Goal: Transaction & Acquisition: Book appointment/travel/reservation

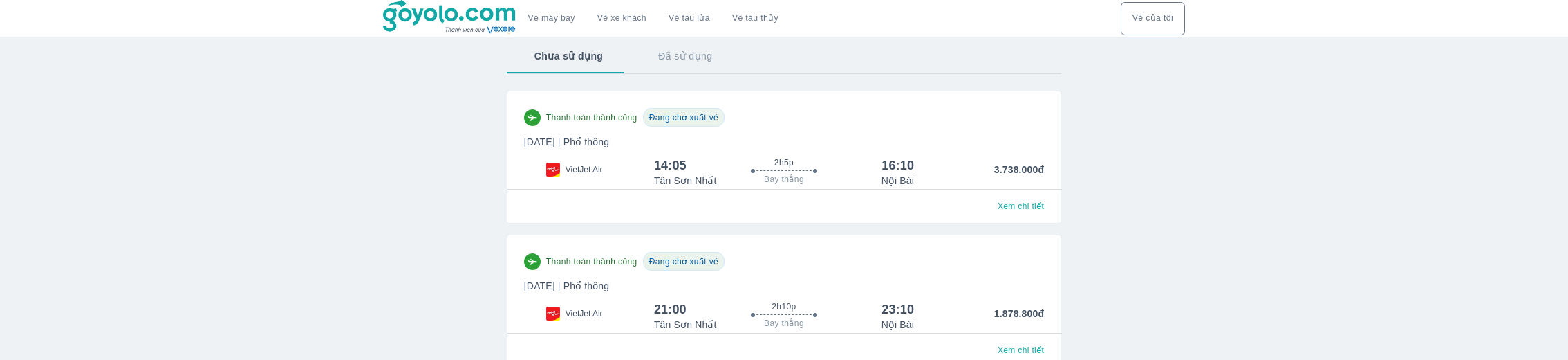
click at [476, 19] on img at bounding box center [450, 17] width 134 height 35
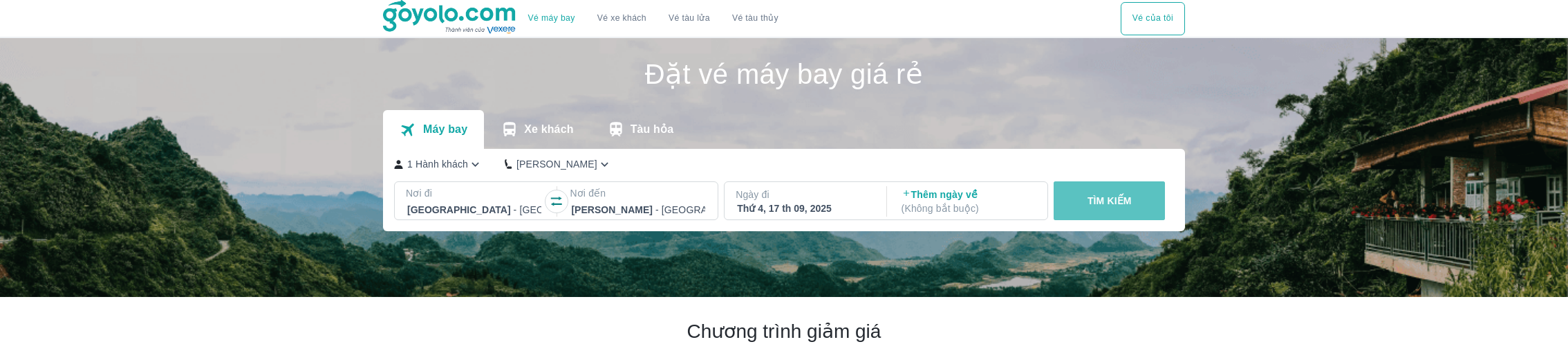
click at [1073, 199] on button "TÌM KIẾM" at bounding box center [1109, 200] width 111 height 39
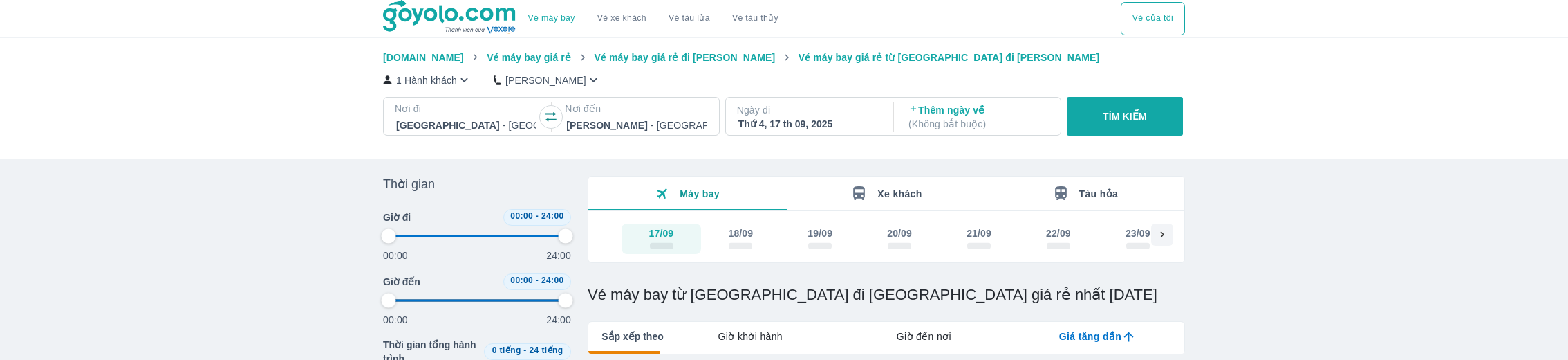
type input "97.9166666666667"
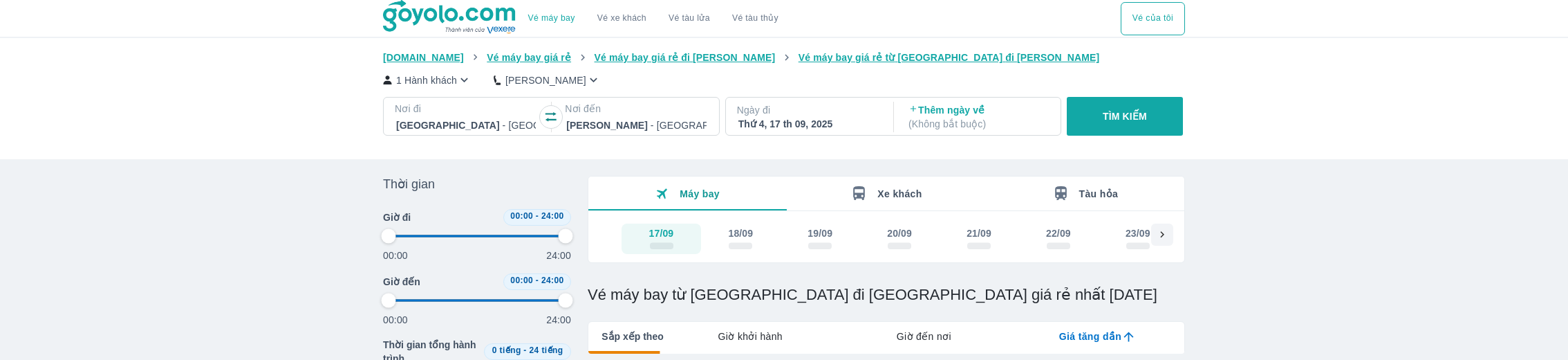
type input "97.9166666666667"
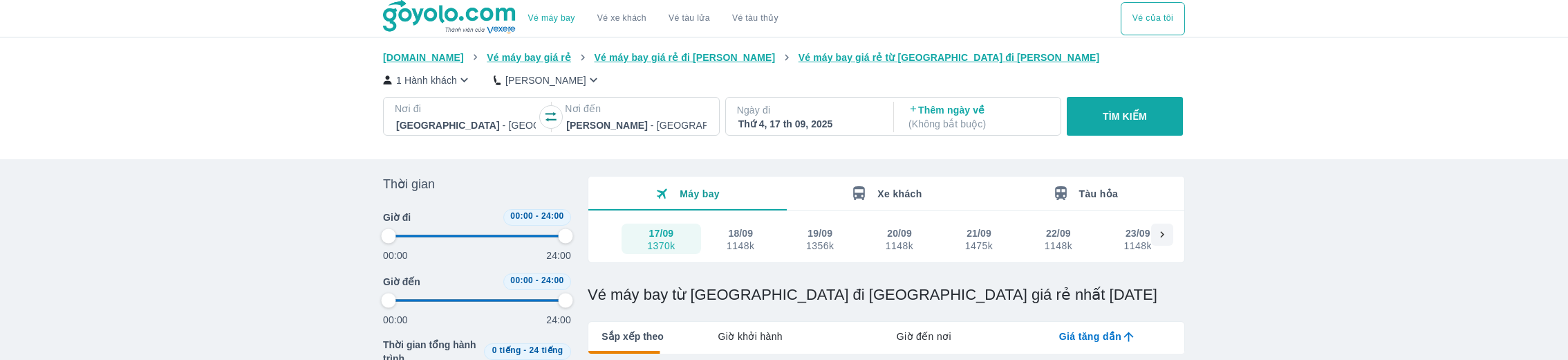
type input "97.9166666666667"
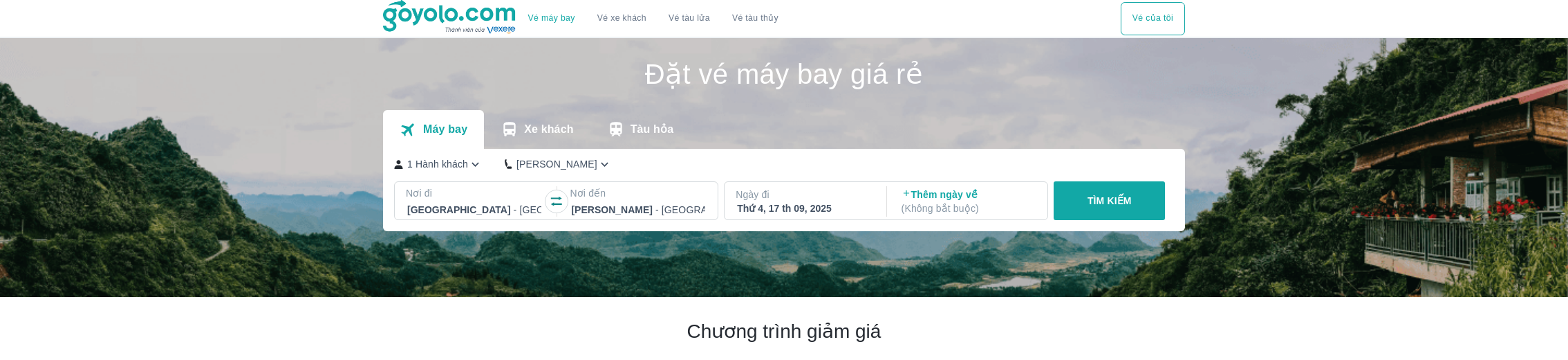
click at [645, 136] on button "Tàu hỏa" at bounding box center [640, 129] width 100 height 39
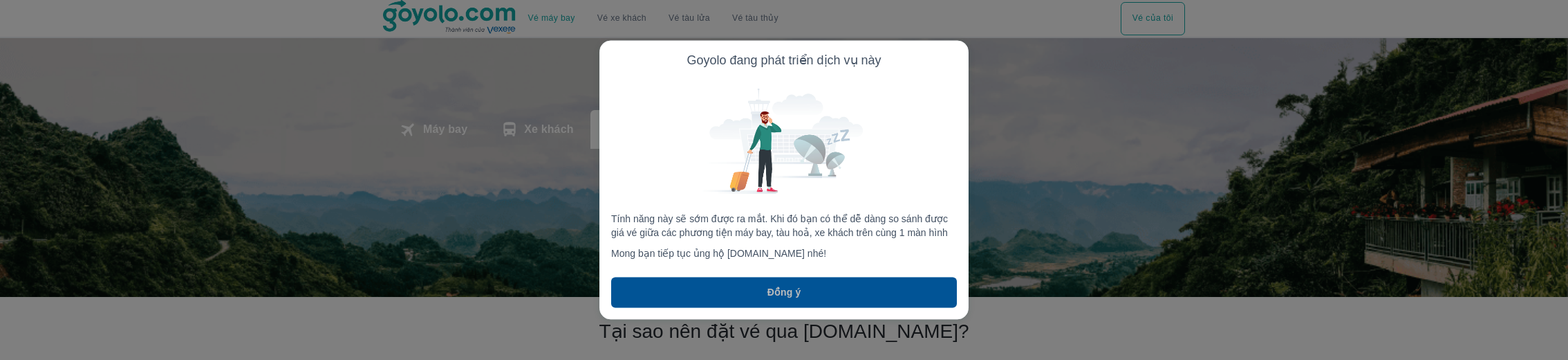
click at [802, 292] on button "Đồng ý" at bounding box center [784, 293] width 345 height 30
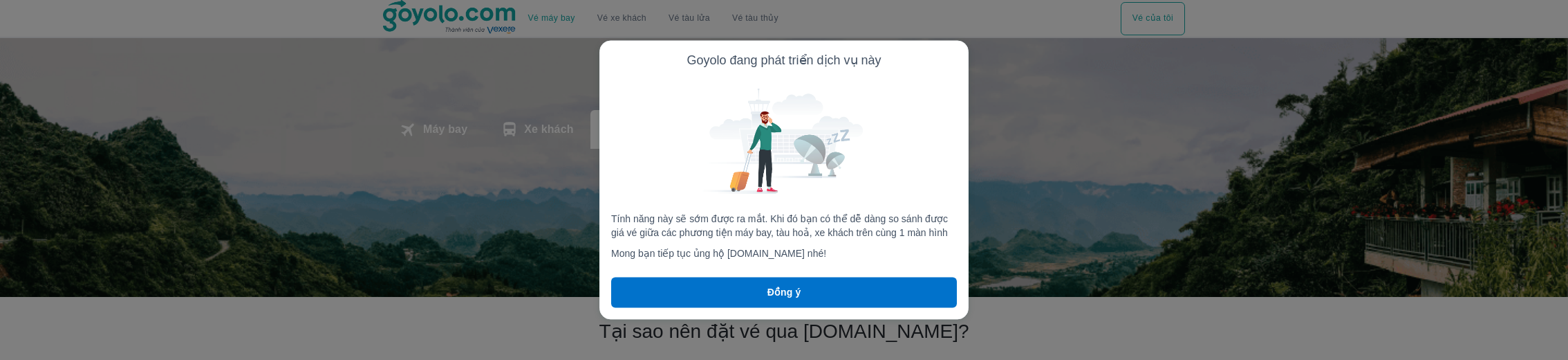
click at [551, 128] on div at bounding box center [784, 180] width 1568 height 360
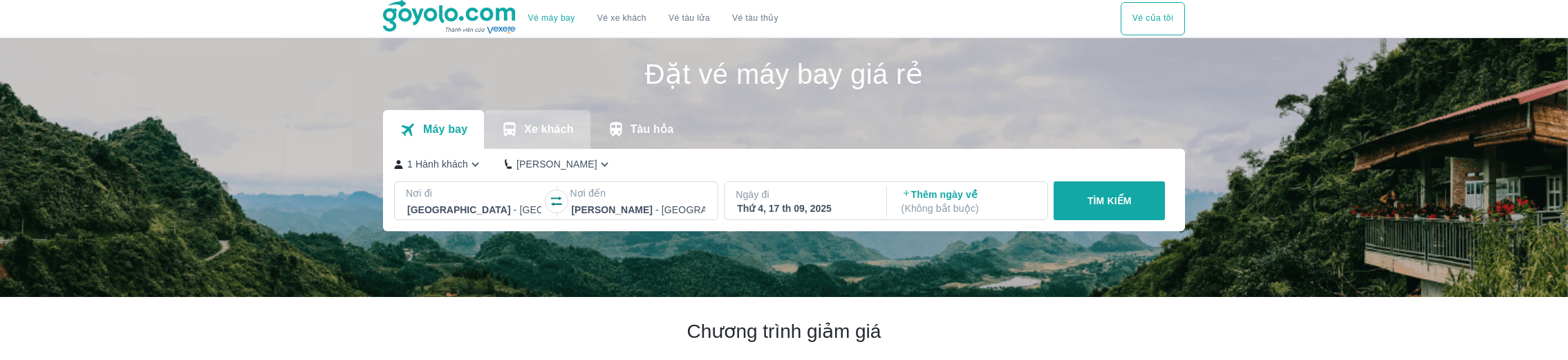
click at [504, 121] on icon "transportation tabs" at bounding box center [510, 130] width 18 height 18
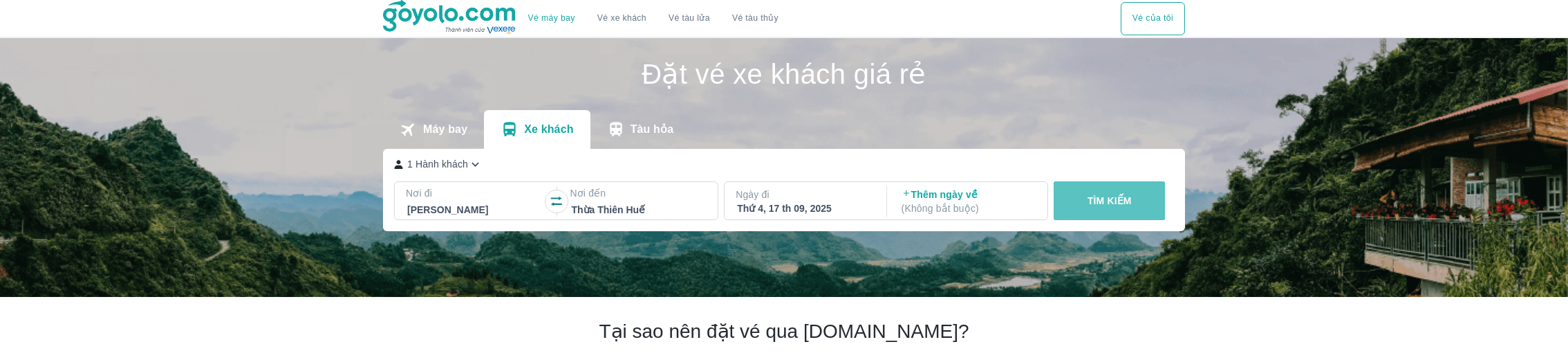
click at [1148, 190] on button "TÌM KIẾM" at bounding box center [1109, 200] width 111 height 39
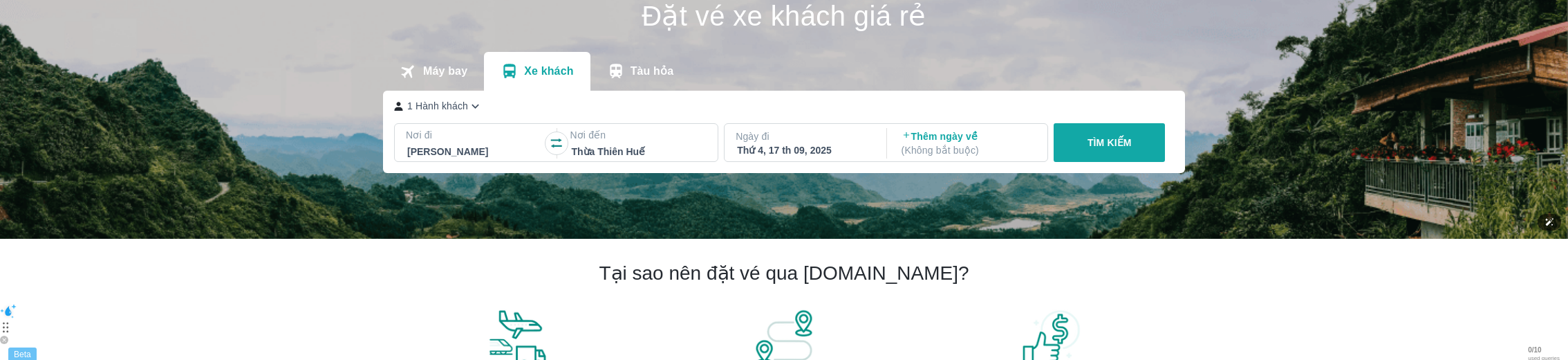
scroll to position [60, 0]
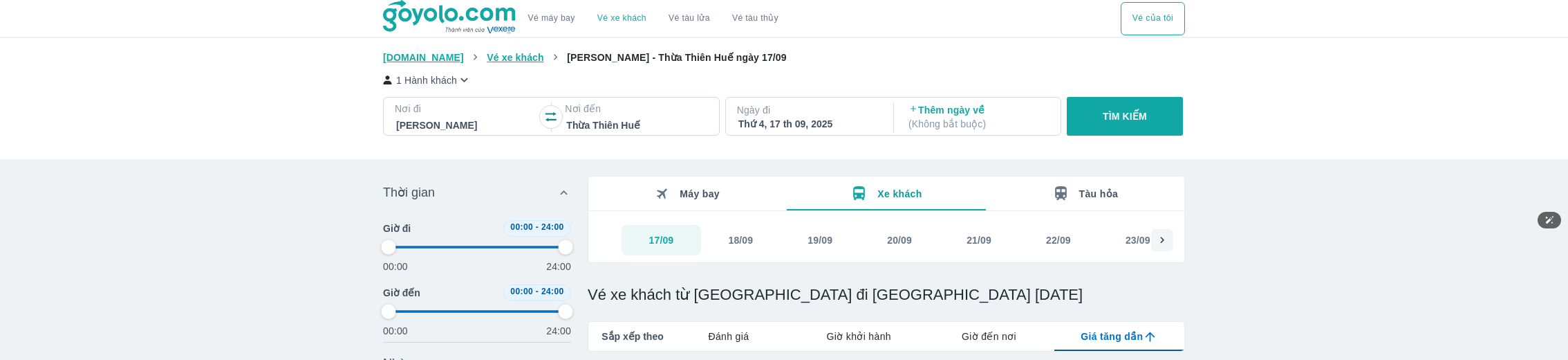
type input "97.9166666666667"
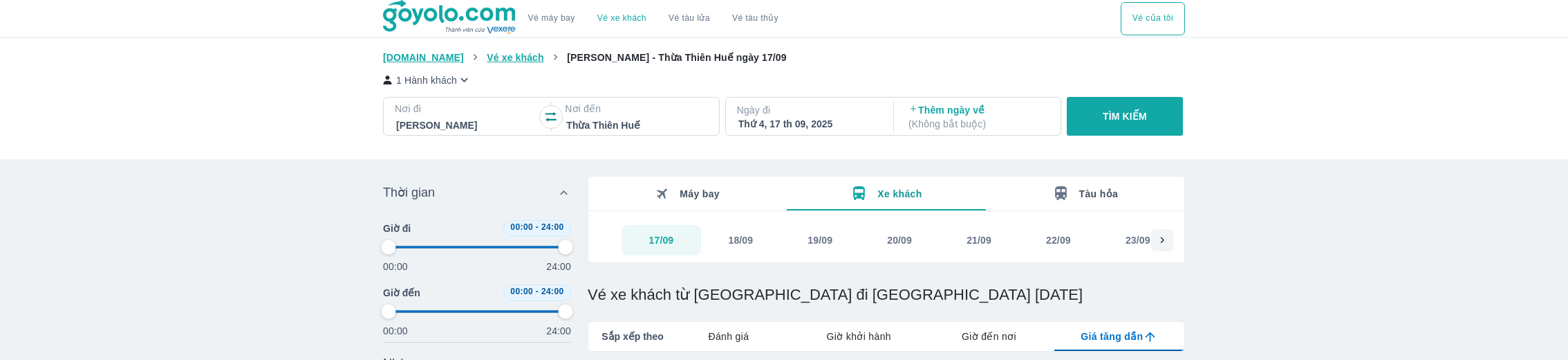
type input "97.9166666666667"
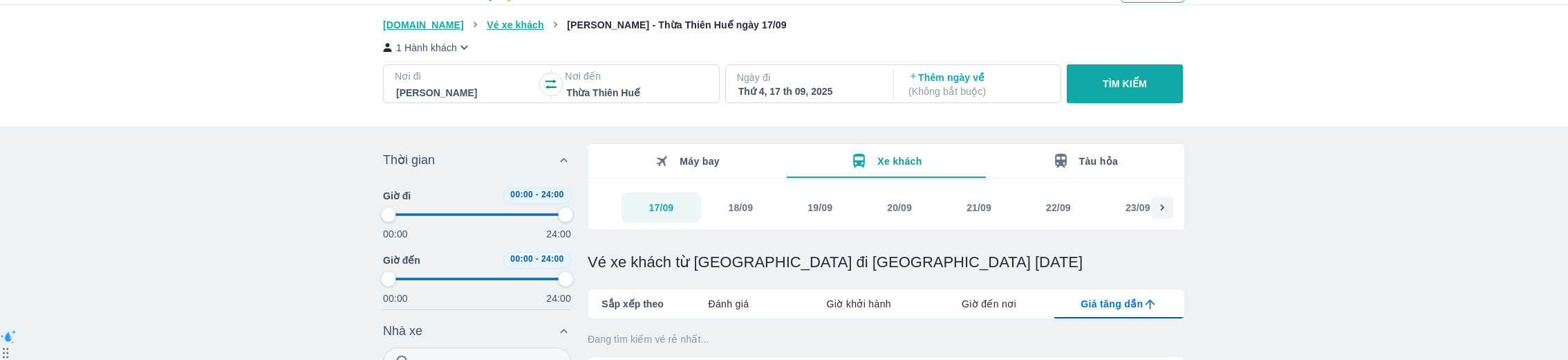
type input "97.9166666666667"
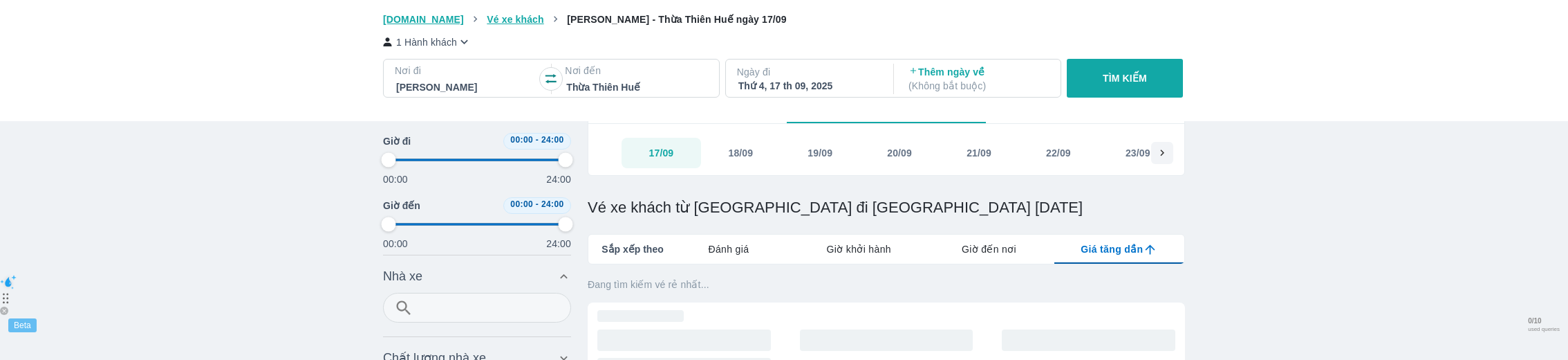
type input "97.9166666666667"
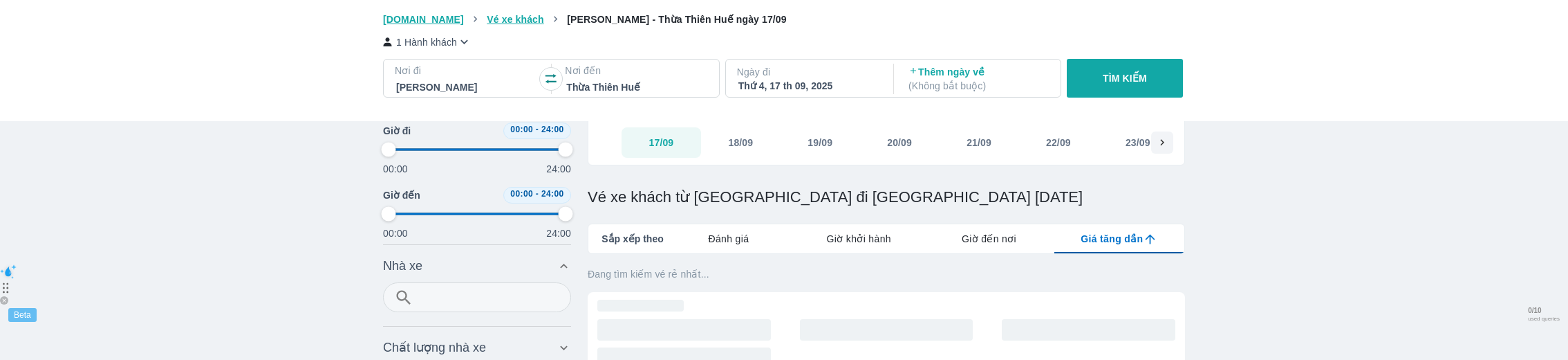
type input "97.9166666666667"
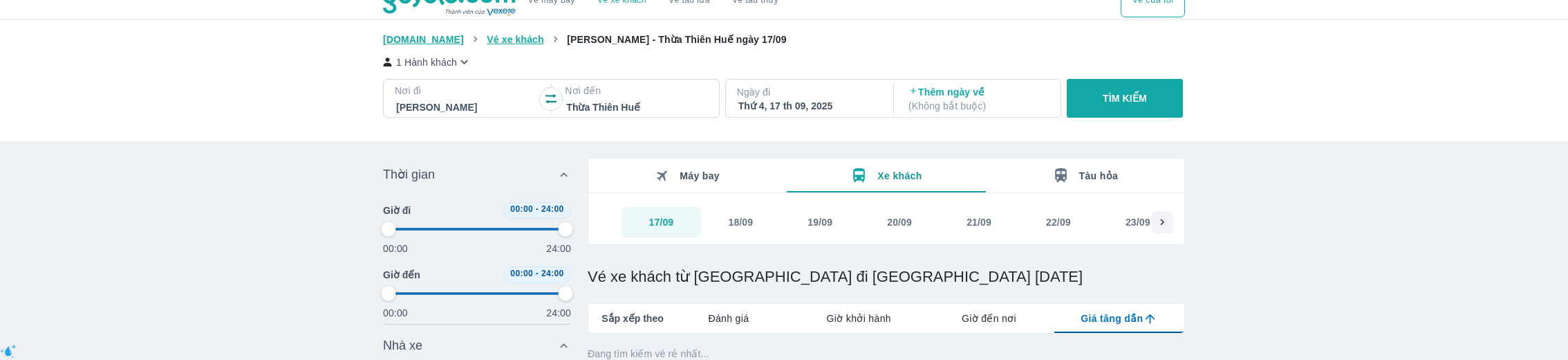
type input "97.9166666666667"
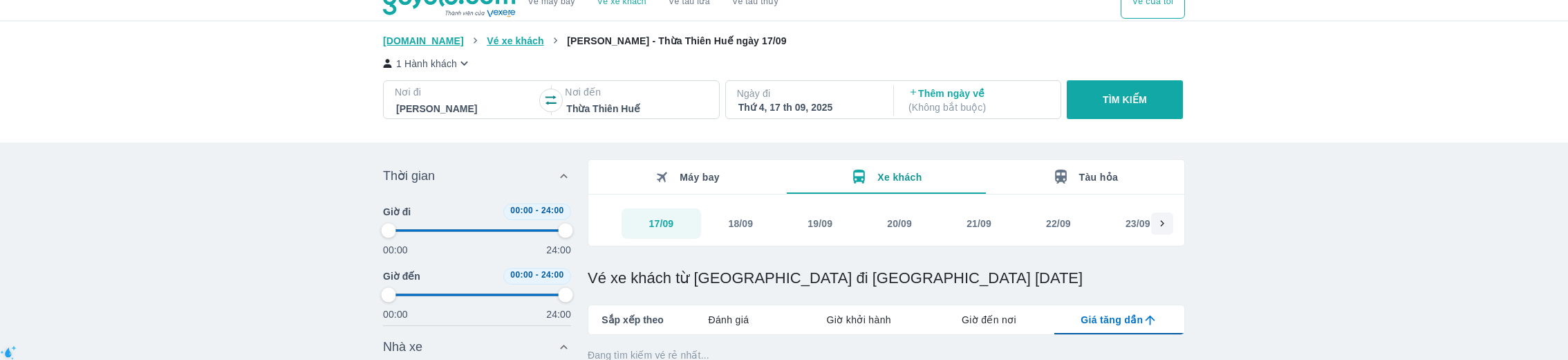
type input "97.9166666666667"
click at [872, 221] on button "20/09" at bounding box center [899, 224] width 80 height 30
type input "97.9166666666667"
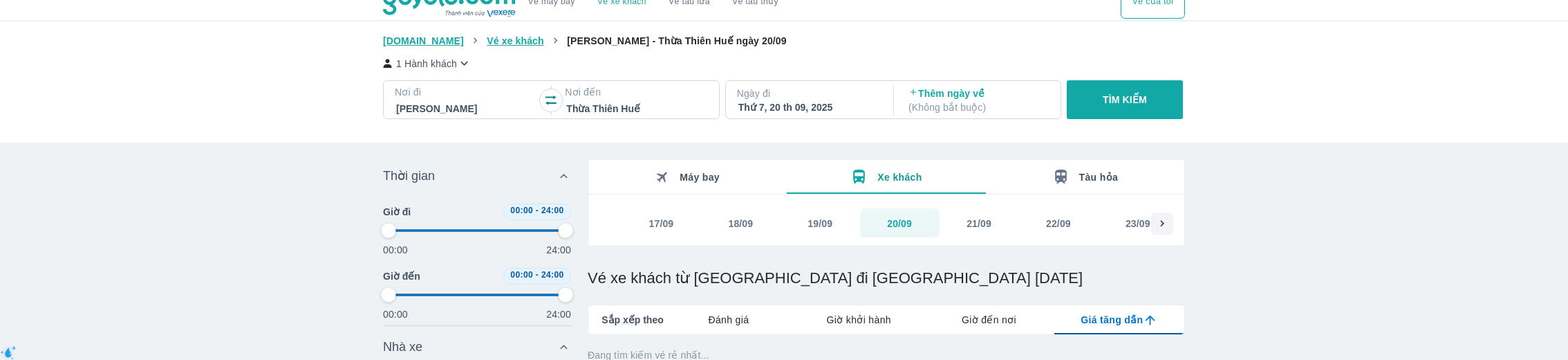
type input "97.9166666666667"
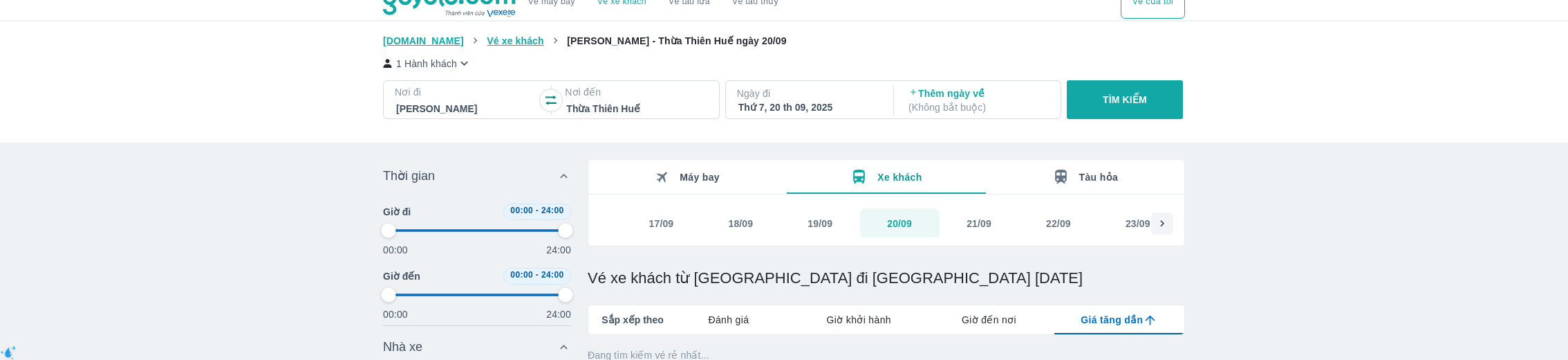
type input "97.9166666666667"
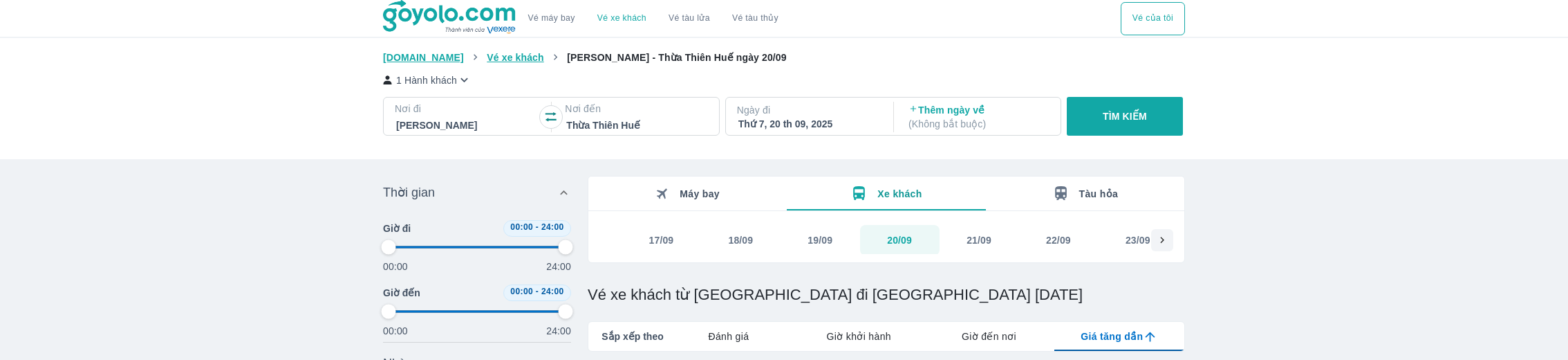
click at [479, 123] on div at bounding box center [466, 125] width 139 height 17
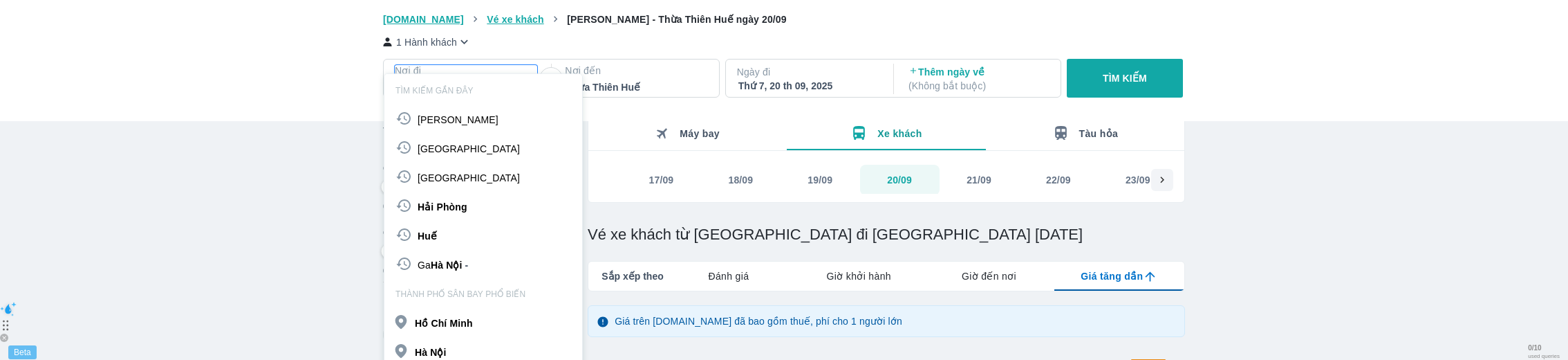
scroll to position [79, 0]
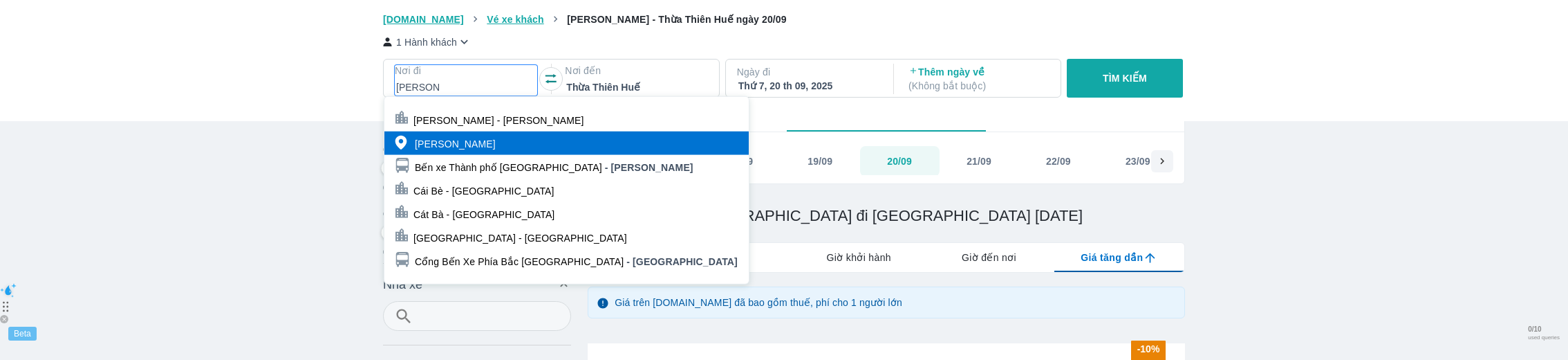
type input "cao bang"
click at [469, 143] on div "Cao Bằng" at bounding box center [566, 142] width 364 height 23
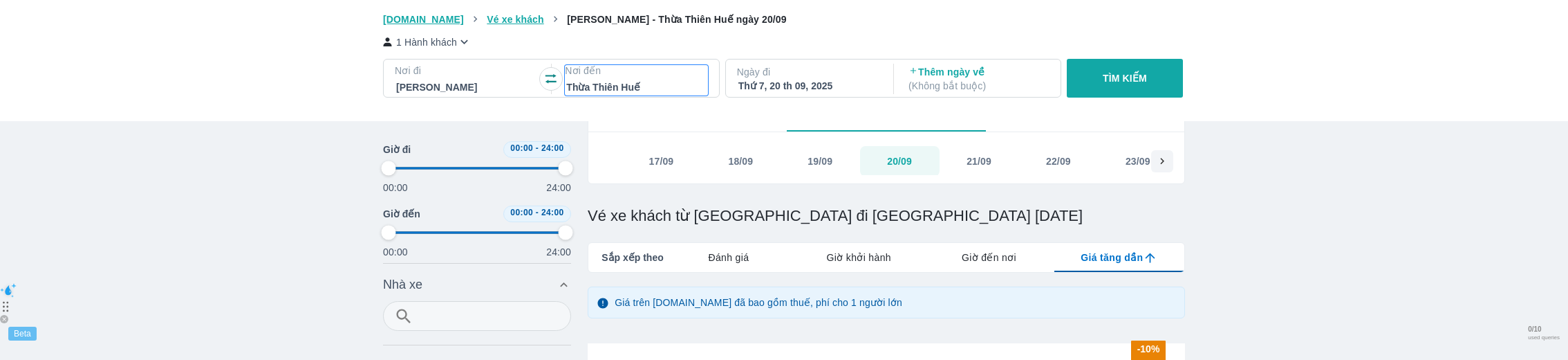
click at [664, 80] on div at bounding box center [636, 87] width 139 height 17
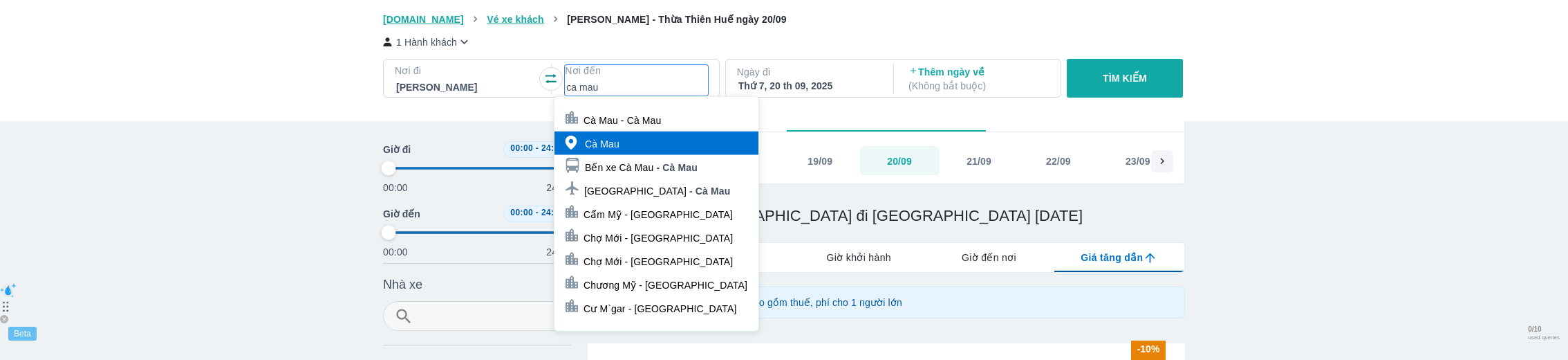
type input "ca mau"
click at [643, 141] on div "Cà Mau" at bounding box center [656, 142] width 204 height 23
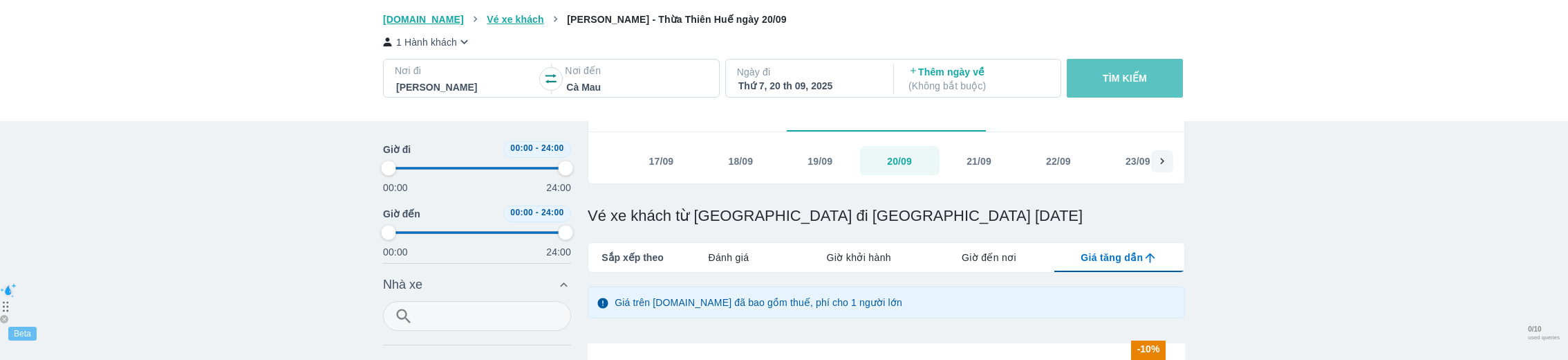
click at [1088, 91] on button "TÌM KIẾM" at bounding box center [1124, 78] width 115 height 39
type input "97.9166666666667"
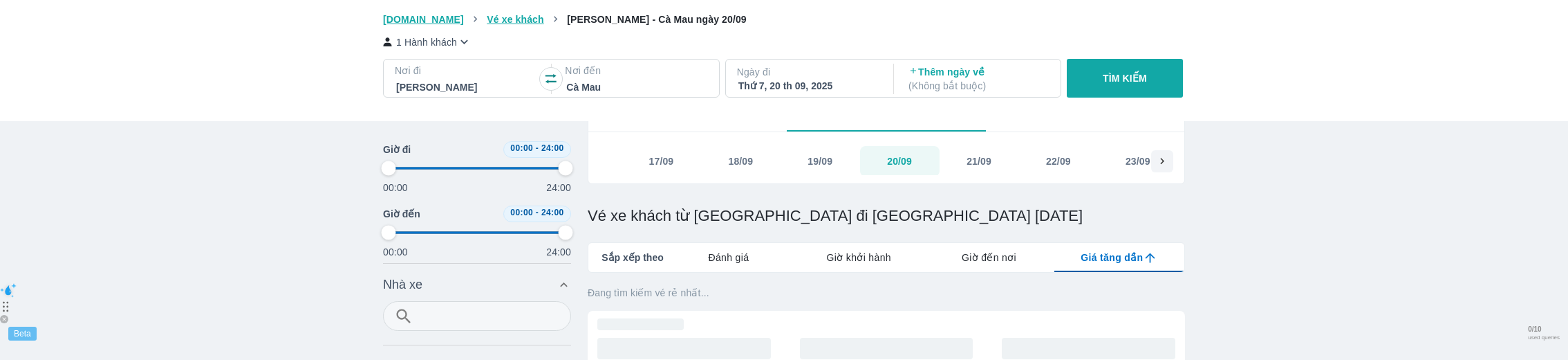
type input "97.9166666666667"
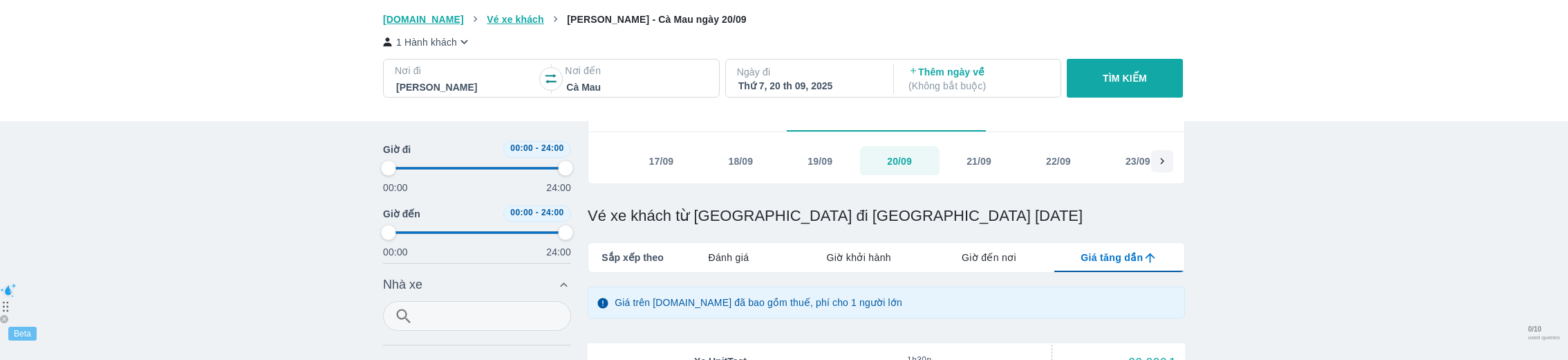
type input "97.9166666666667"
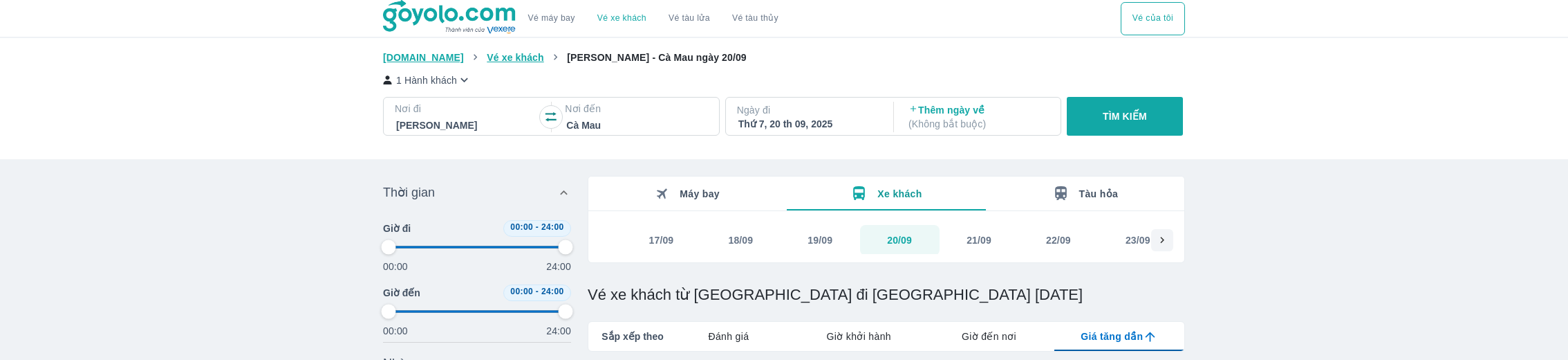
type input "97.9166666666667"
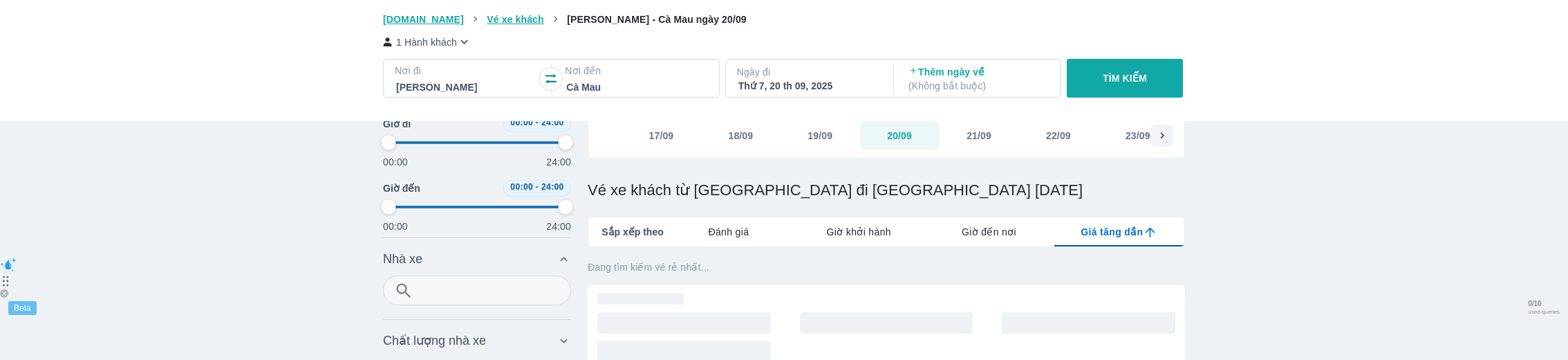
type input "97.9166666666667"
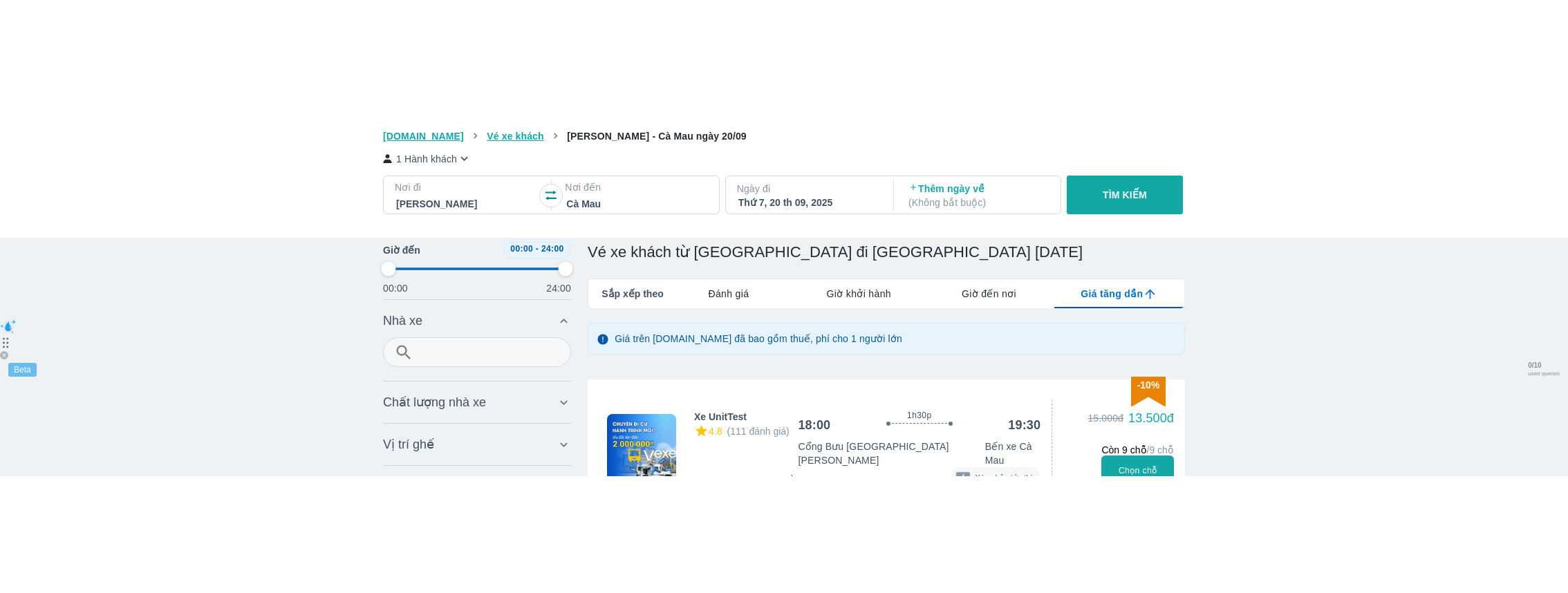
scroll to position [225, 0]
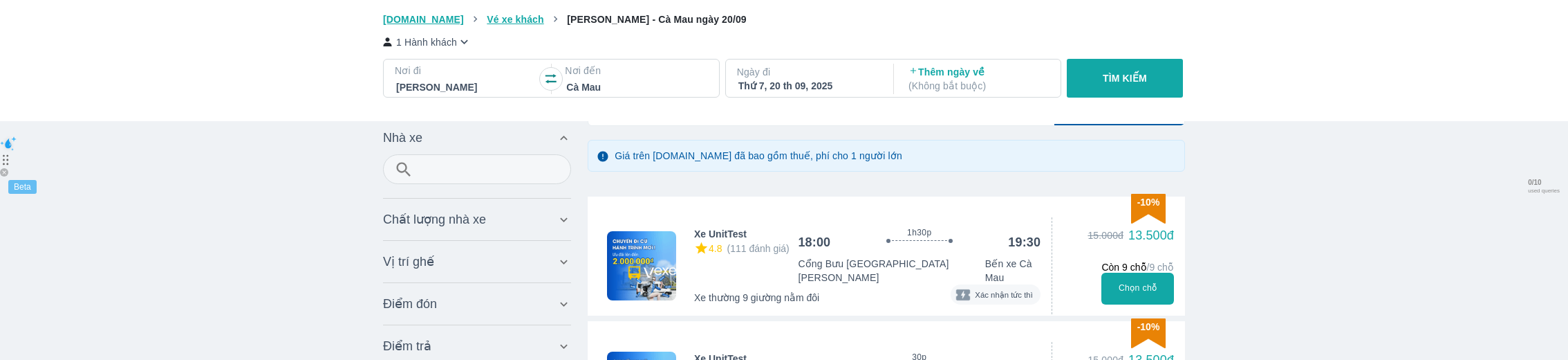
click at [1156, 274] on button "Chọn chỗ" at bounding box center [1138, 289] width 73 height 32
type input "97.9166666666667"
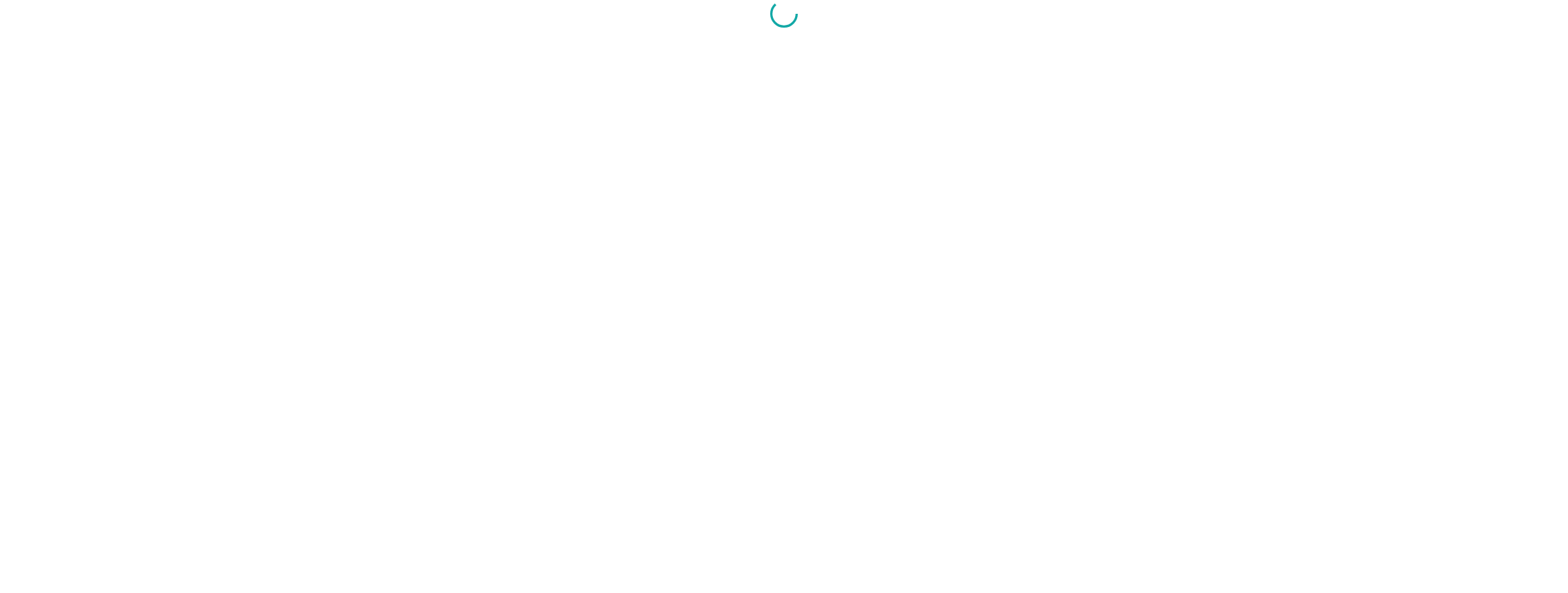
scroll to position [7, 0]
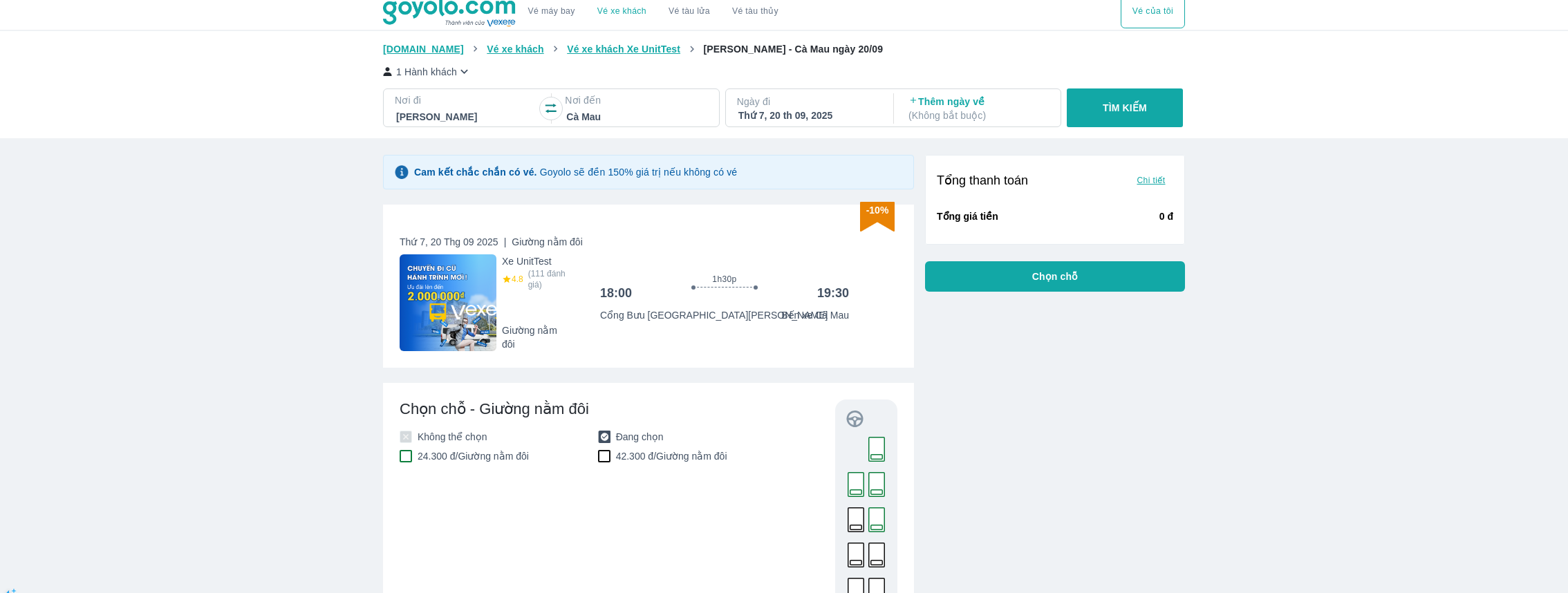
click at [872, 359] on div at bounding box center [866, 520] width 40 height 170
click at [878, 359] on rect at bounding box center [877, 528] width 12 height 5
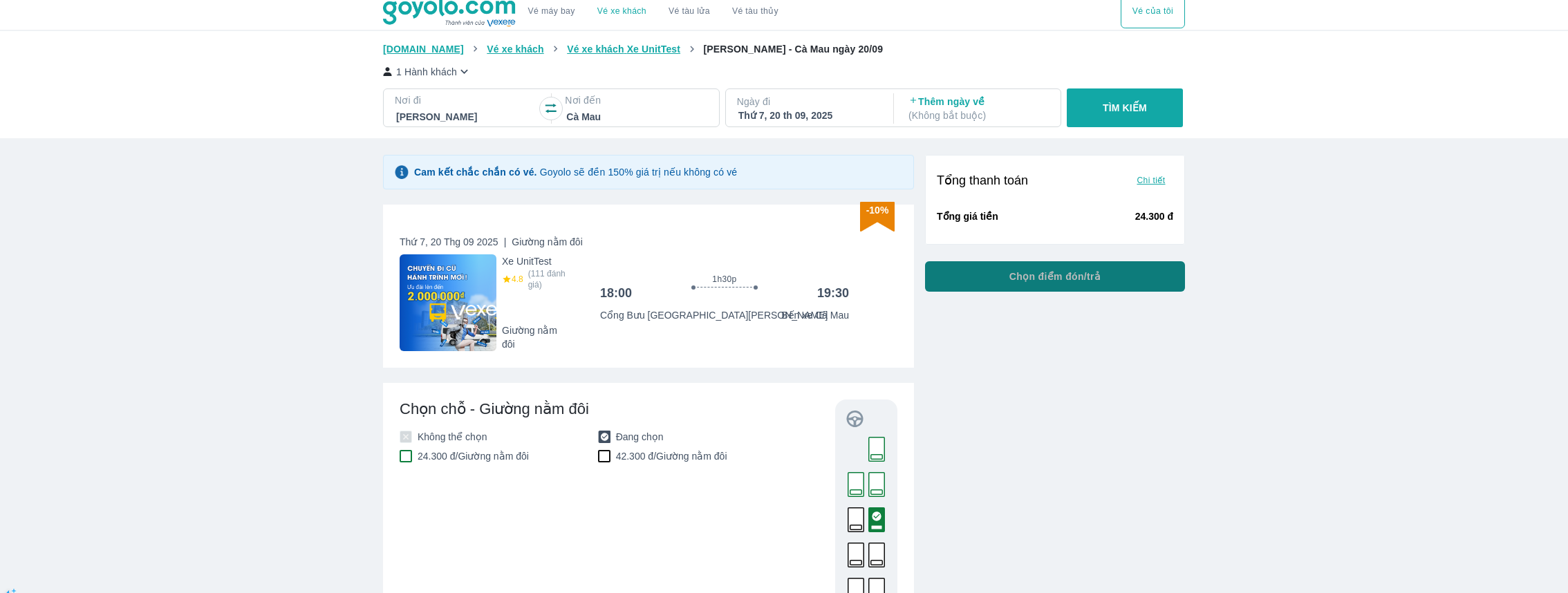
click at [1019, 290] on button "Chọn điểm đón/trả" at bounding box center [1054, 276] width 260 height 30
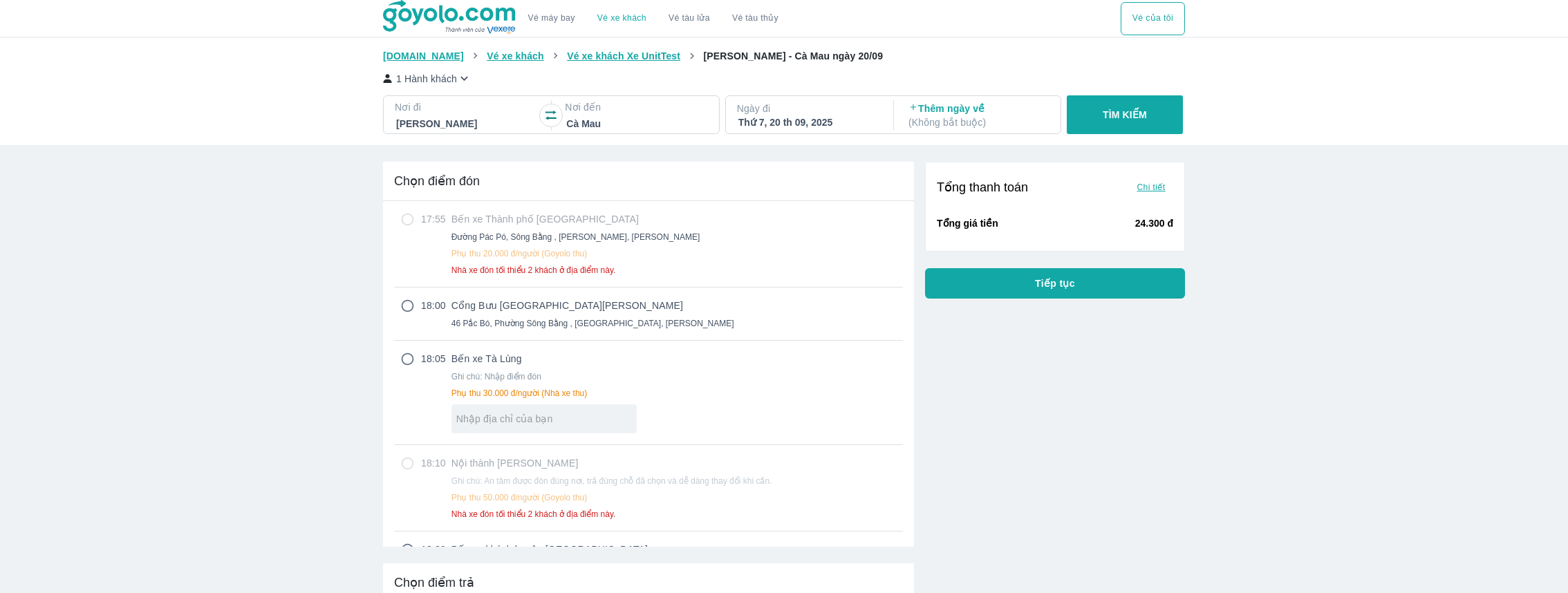
click at [499, 223] on p "Bến xe Thành phố Cao Bằng" at bounding box center [677, 219] width 451 height 14
click at [500, 301] on p "Cổng Bưu [GEOGRAPHIC_DATA][PERSON_NAME]" at bounding box center [592, 305] width 283 height 14
radio input "true"
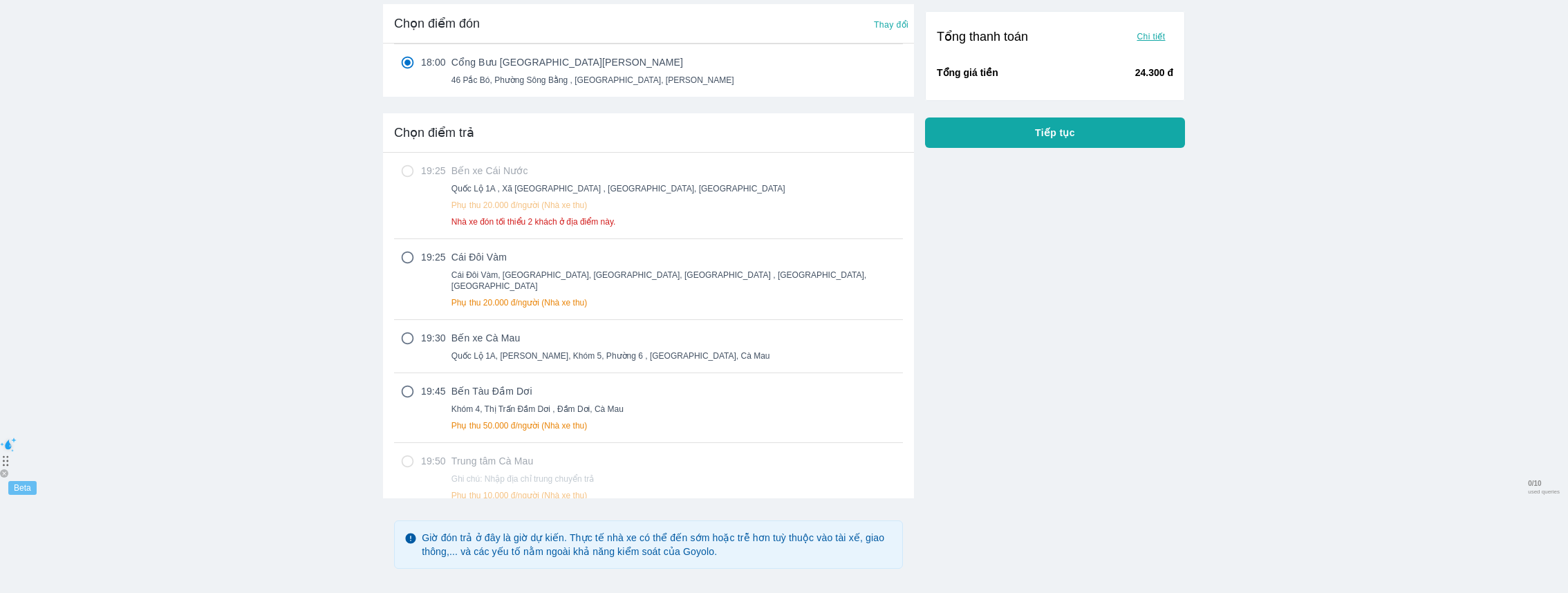
click at [526, 255] on p "Cái Đôi Vàm" at bounding box center [677, 257] width 451 height 14
radio input "true"
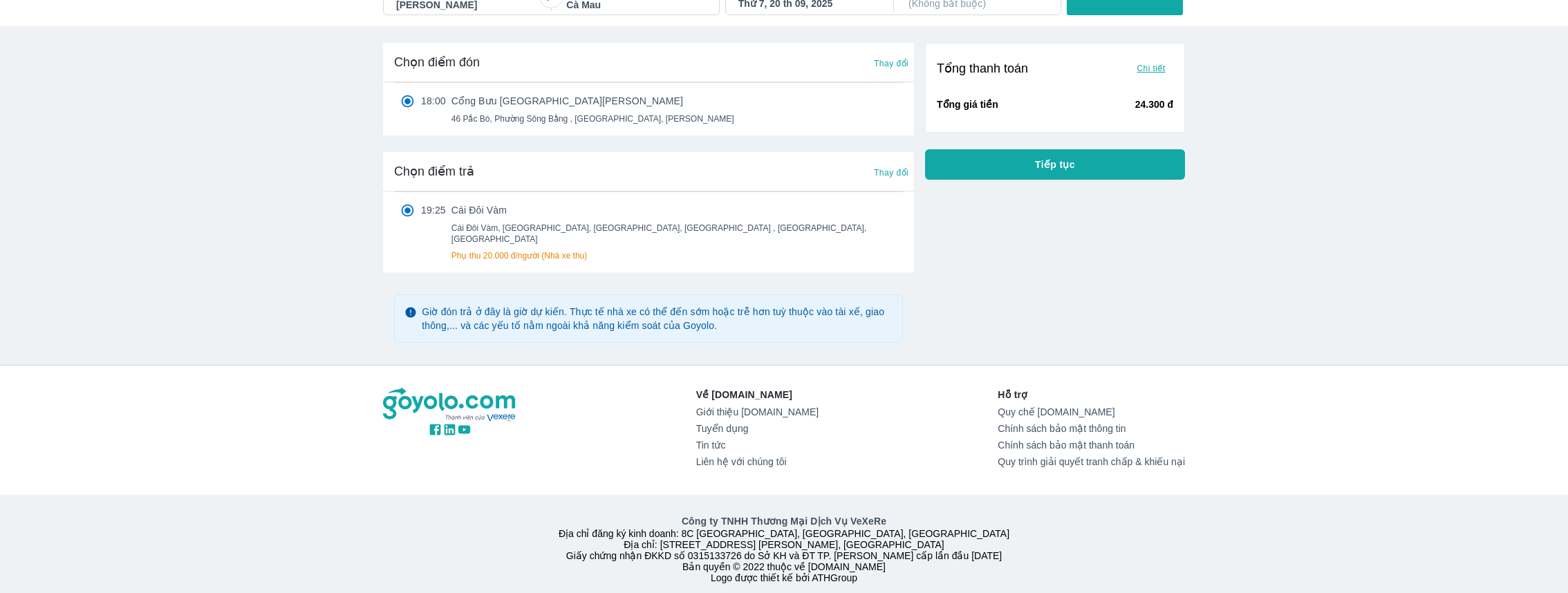
click at [1066, 165] on span "Tiếp tục" at bounding box center [1054, 164] width 40 height 14
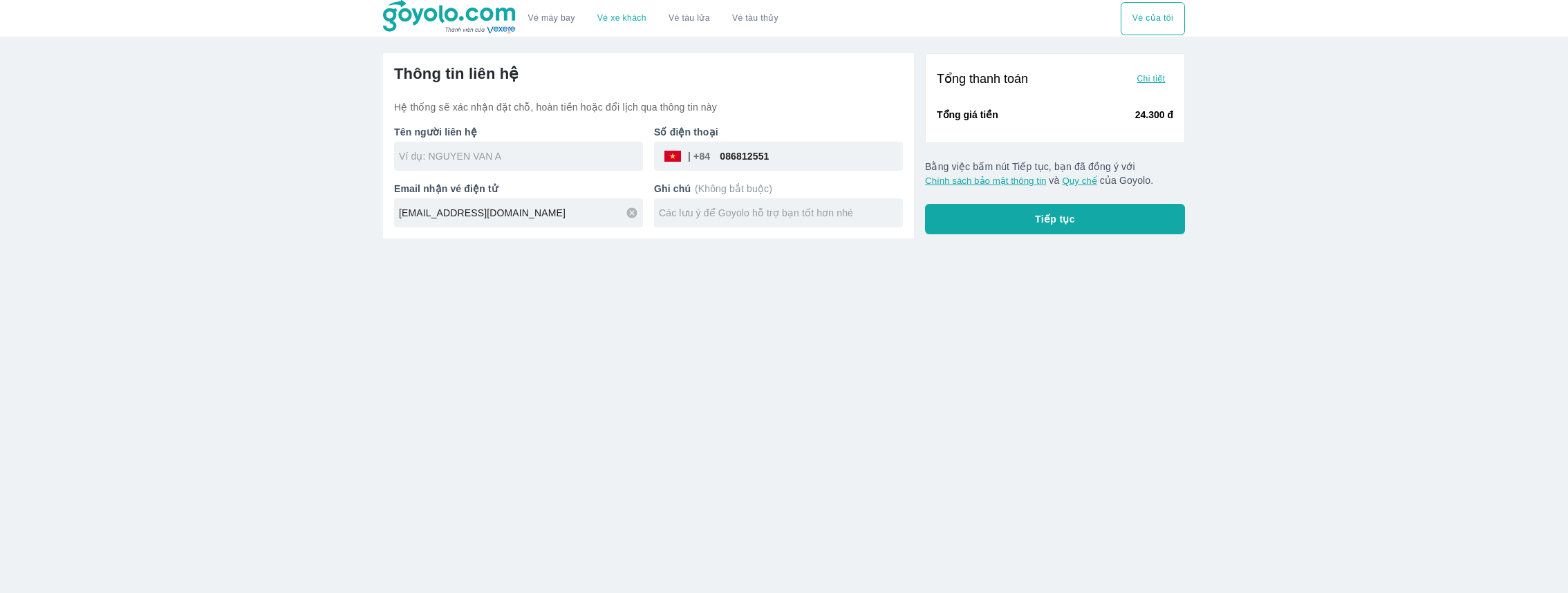
click at [974, 224] on button "Tiếp tục" at bounding box center [1054, 219] width 260 height 30
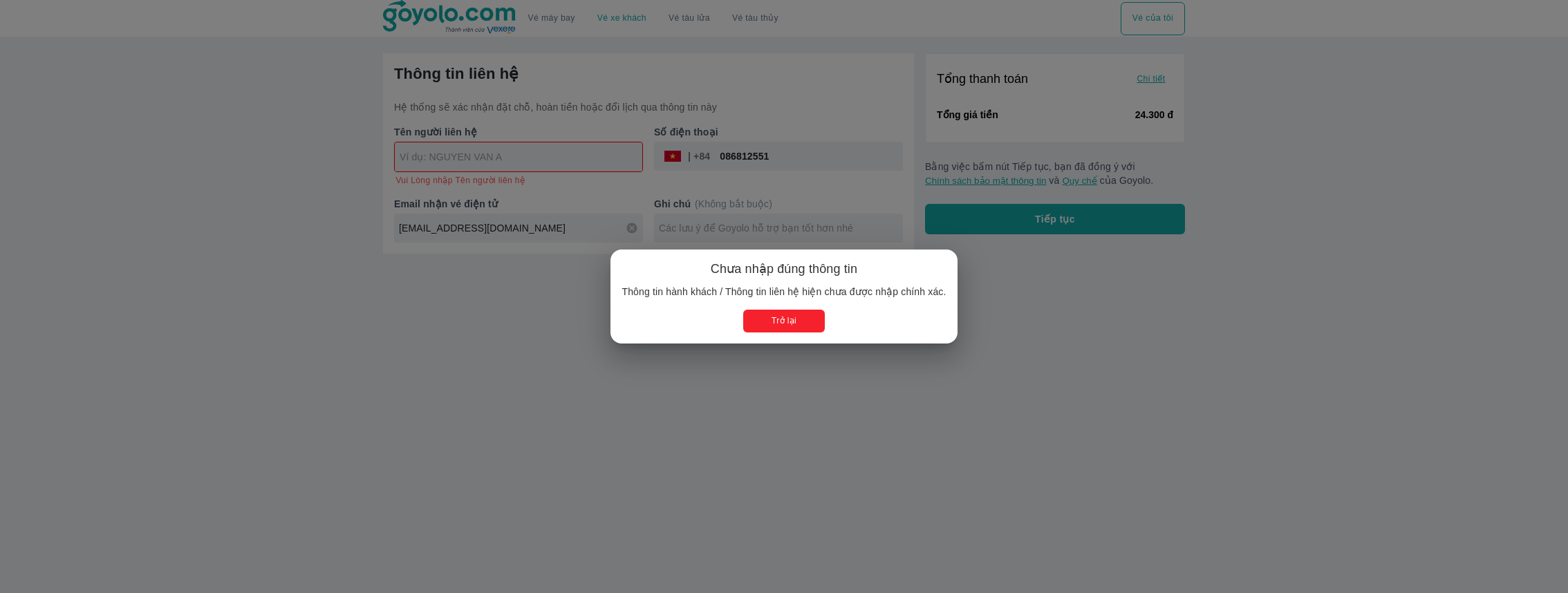
click at [815, 323] on button "Trở lại" at bounding box center [783, 321] width 81 height 23
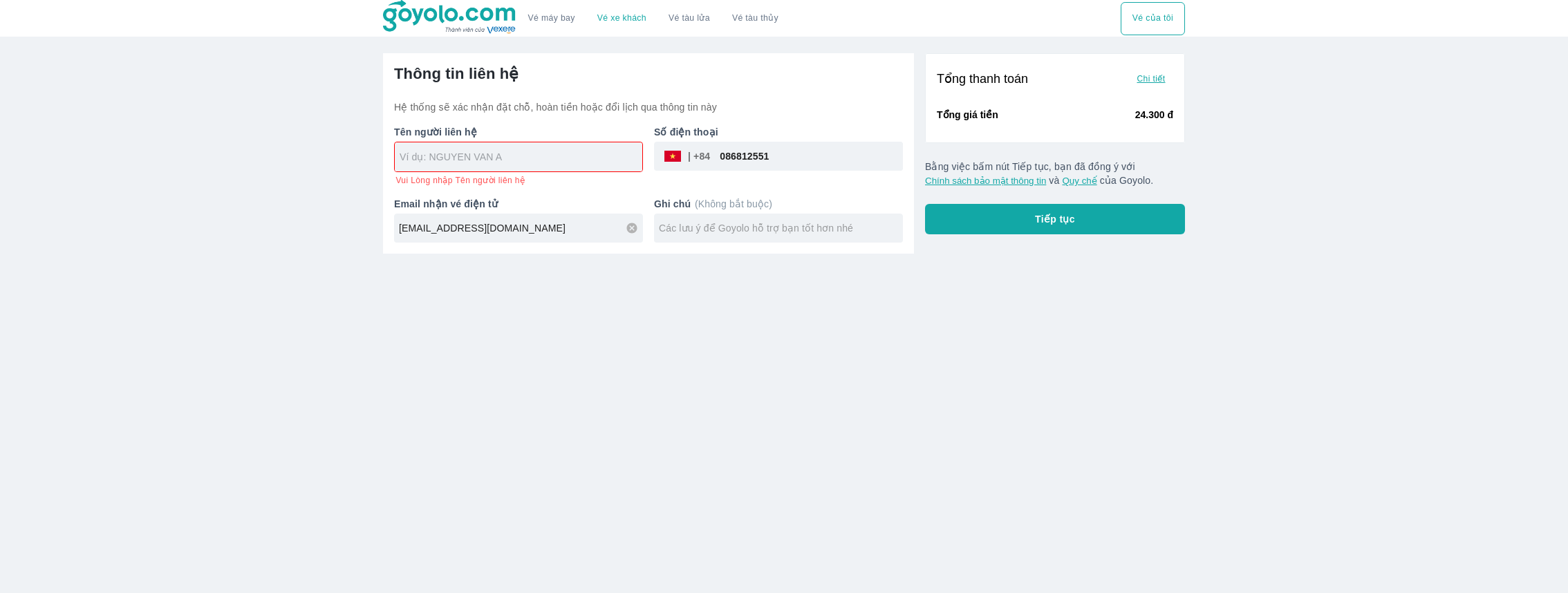
click at [573, 152] on input "text" at bounding box center [520, 157] width 242 height 14
type input "HOANG VAN SANG"
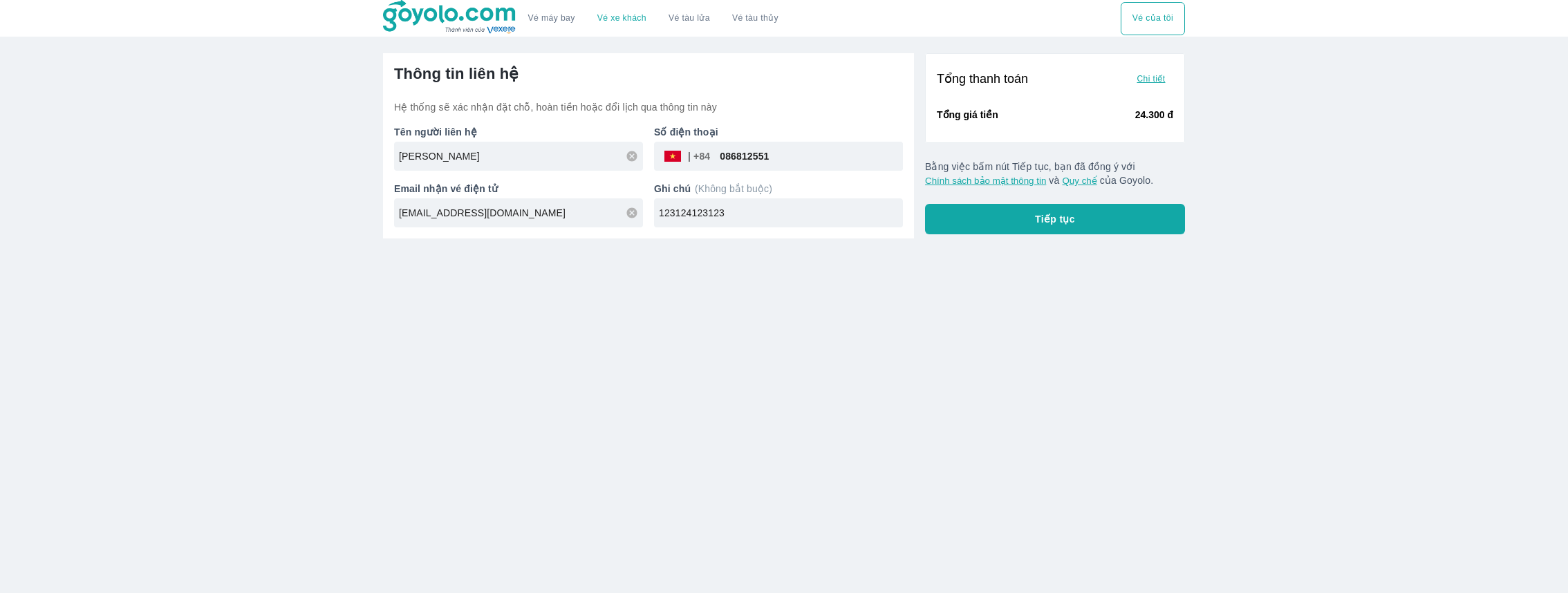
type input "123124123123"
click at [979, 227] on button "Tiếp tục" at bounding box center [1054, 219] width 260 height 30
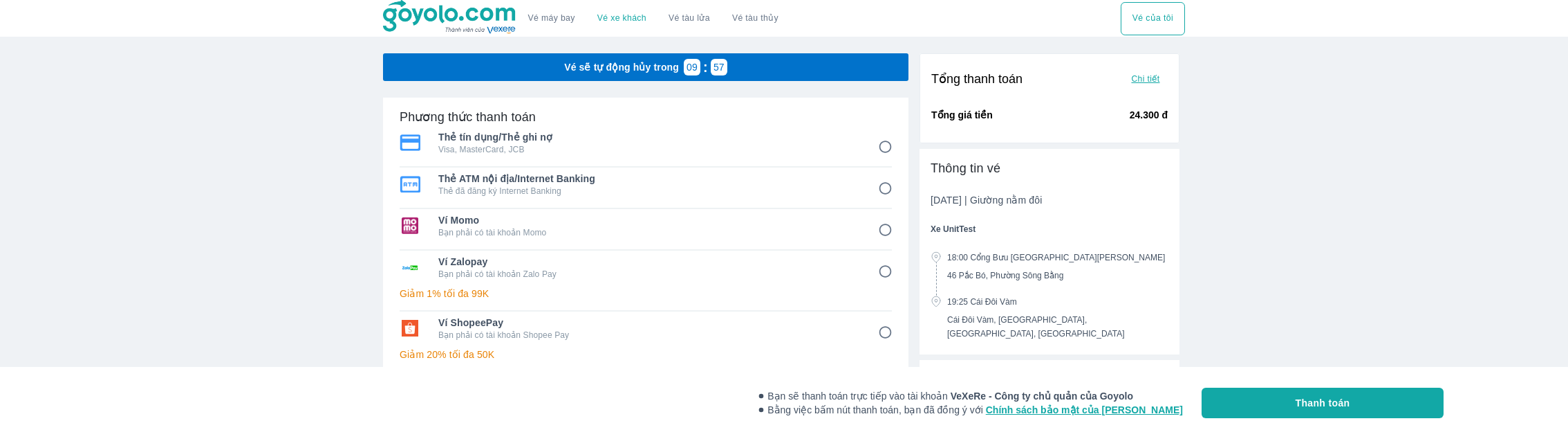
click at [656, 121] on div "Phương thức thanh toán" at bounding box center [645, 117] width 492 height 17
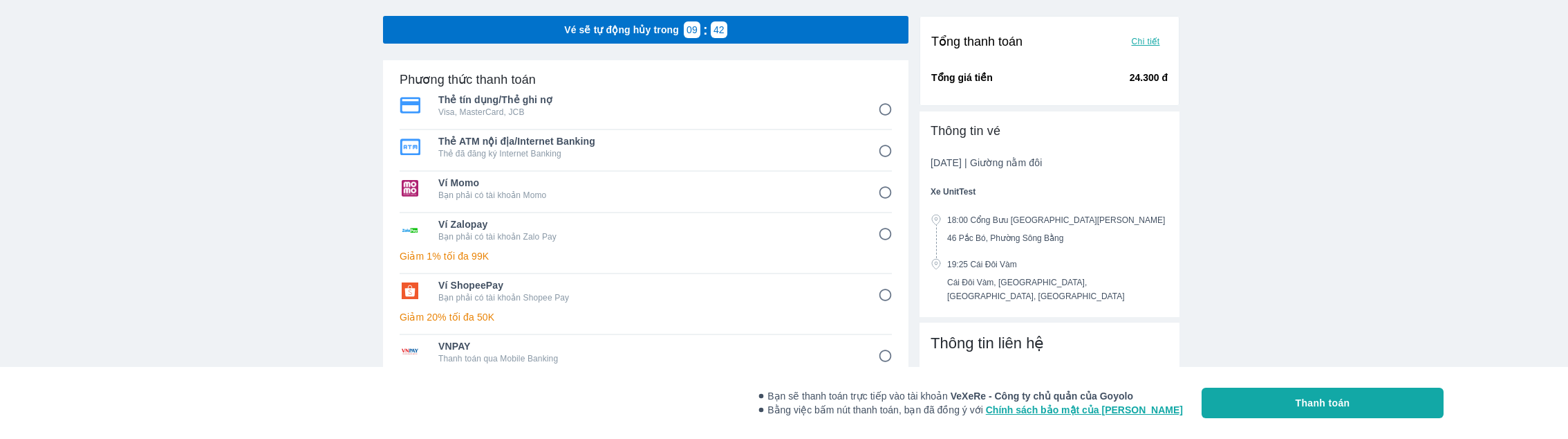
scroll to position [39, 0]
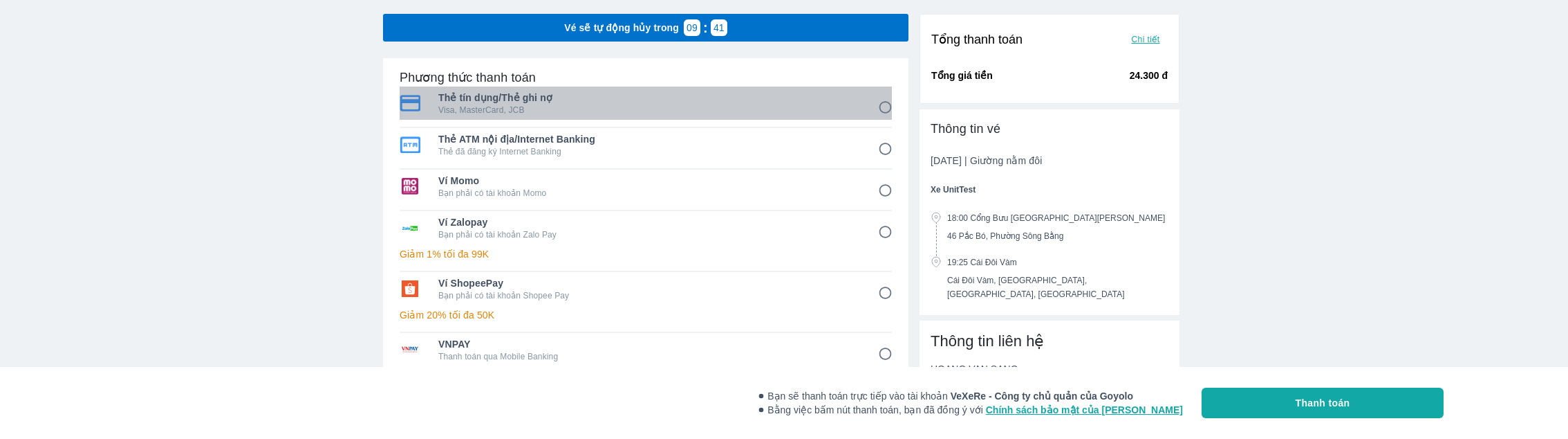
drag, startPoint x: 684, startPoint y: 109, endPoint x: 644, endPoint y: 138, distance: 49.4
click at [645, 137] on ul "Thẻ tín dụng/Thẻ ghi nợ Visa, MasterCard, JCB Thẻ ATM nội địa/Internet Banking …" at bounding box center [645, 228] width 492 height 286
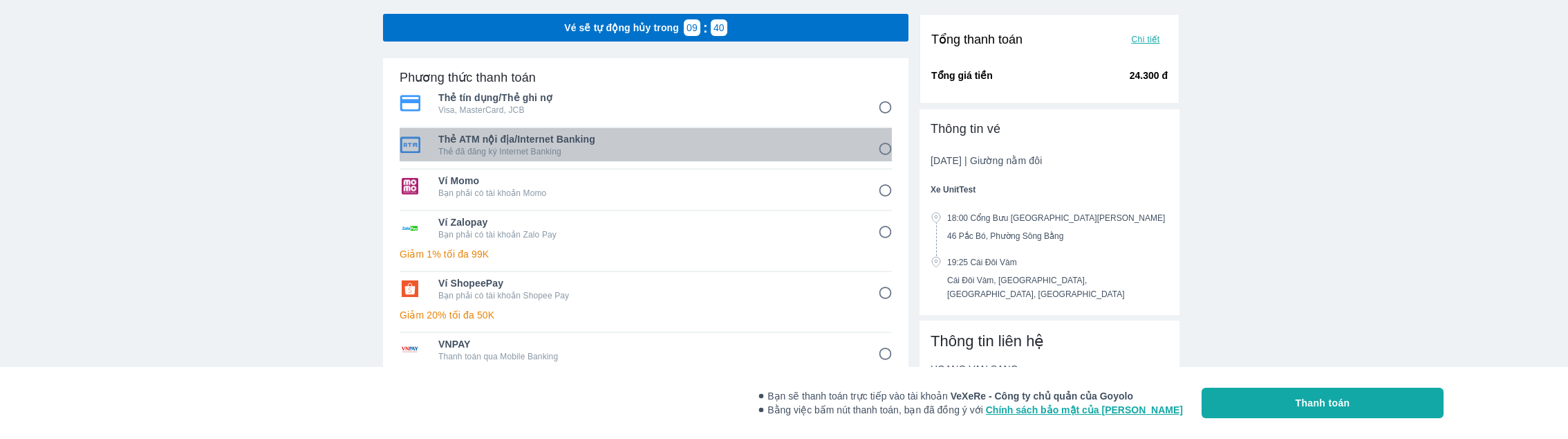
click at [644, 138] on span "Thẻ ATM nội địa/Internet Banking" at bounding box center [648, 139] width 420 height 14
radio input "true"
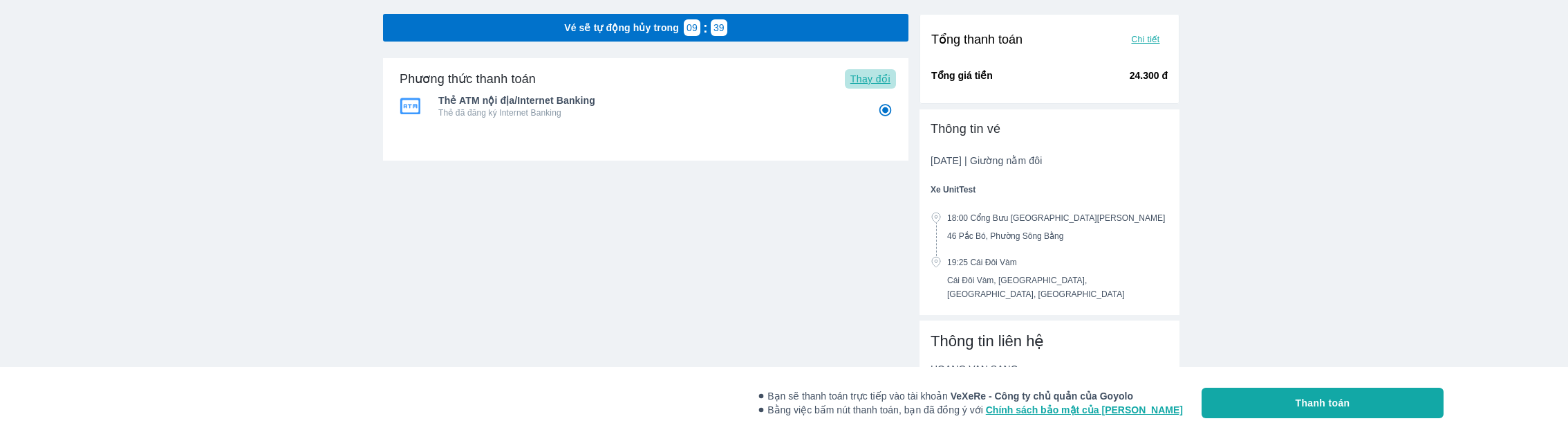
click at [860, 75] on span "Thay đổi" at bounding box center [870, 79] width 40 height 11
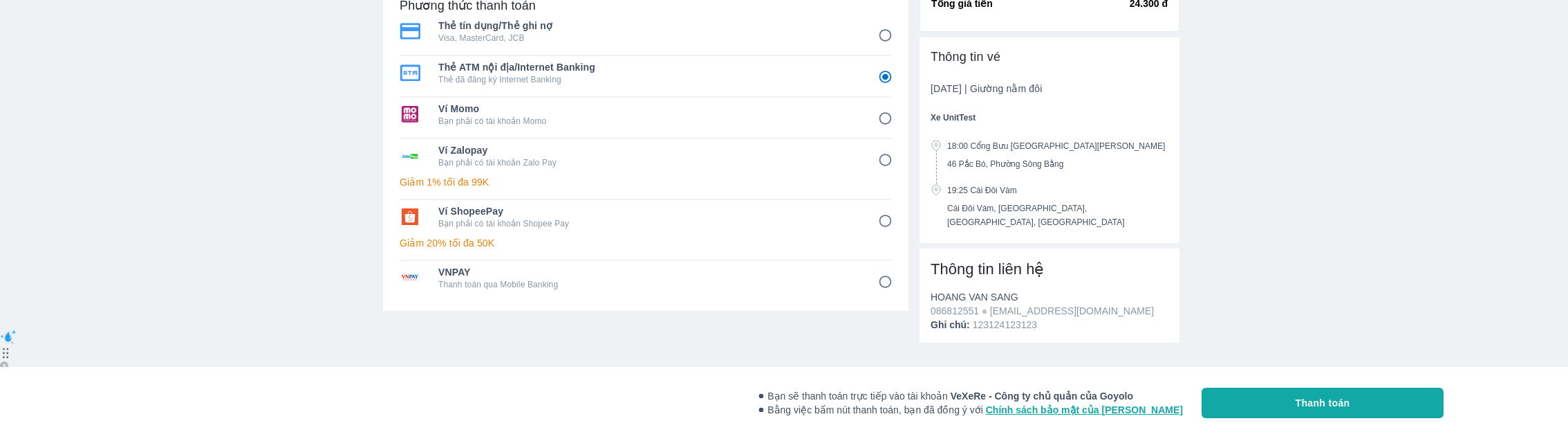
scroll to position [0, 0]
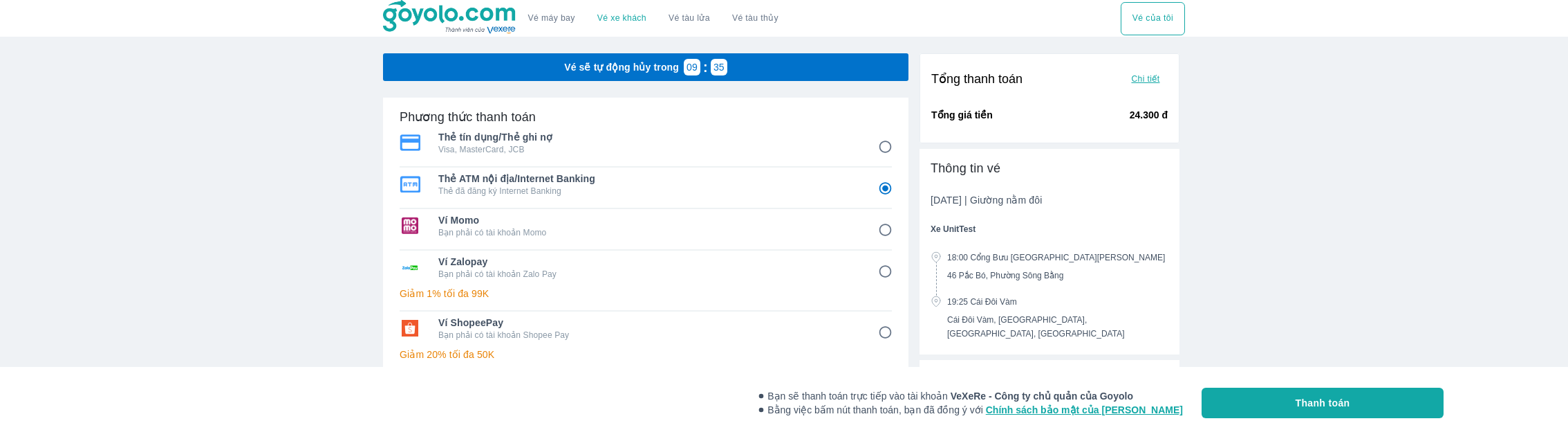
radio input "false"
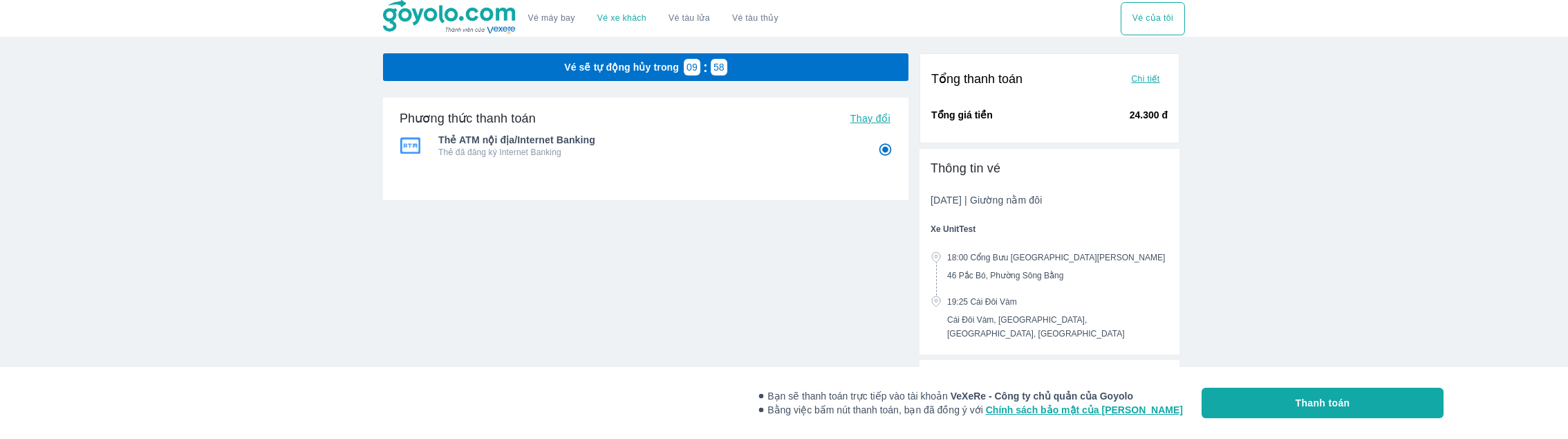
radio input "false"
click at [421, 30] on img at bounding box center [450, 17] width 134 height 35
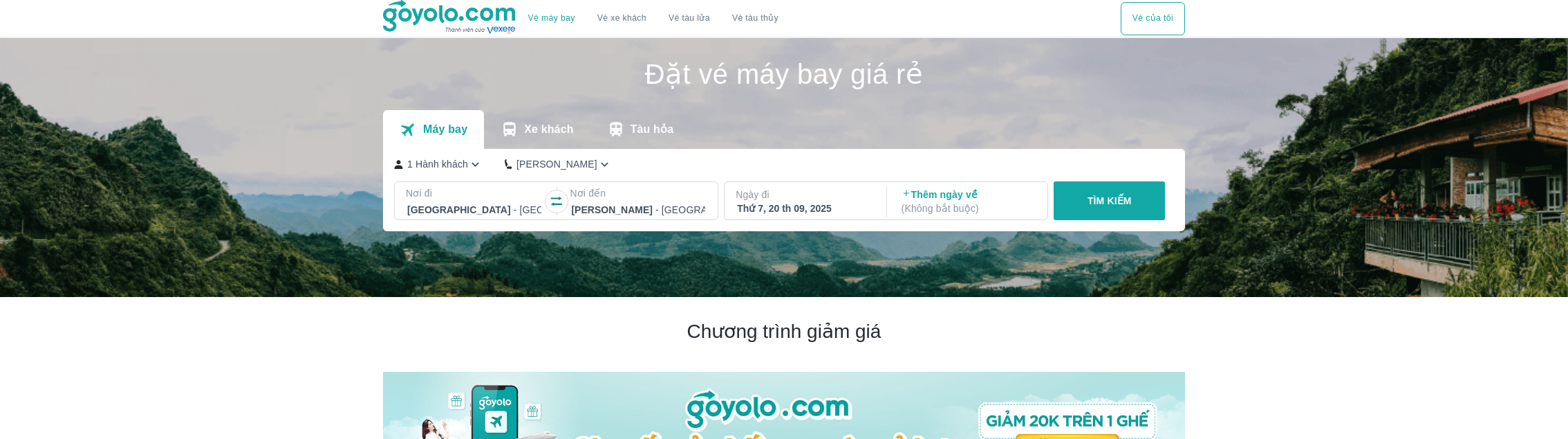
click at [1149, 8] on button "Vé của tôi" at bounding box center [1152, 19] width 64 height 33
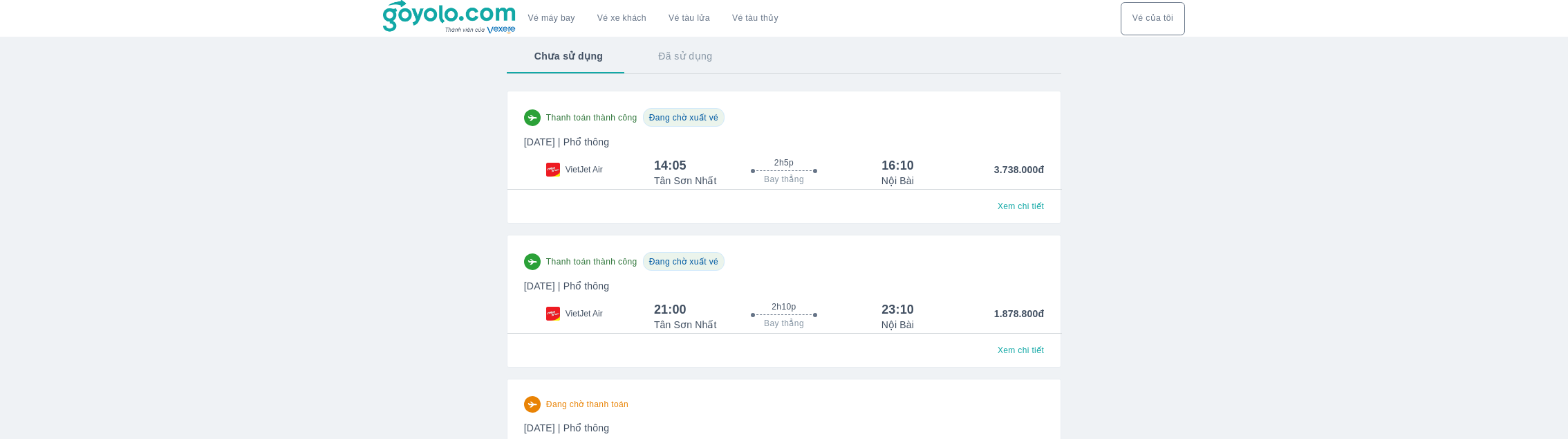
click at [590, 130] on div "Thanh toán thành công Đang chờ xuất vé [DATE] | Phổ thông VietJet Air 14:05 2h5…" at bounding box center [784, 147] width 520 height 80
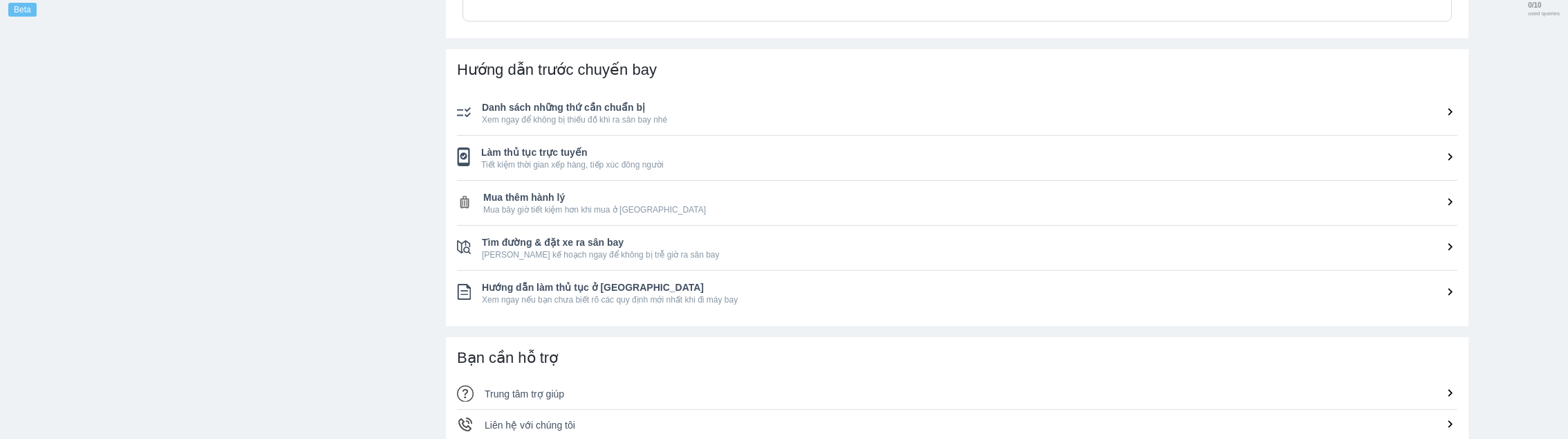
scroll to position [535, 0]
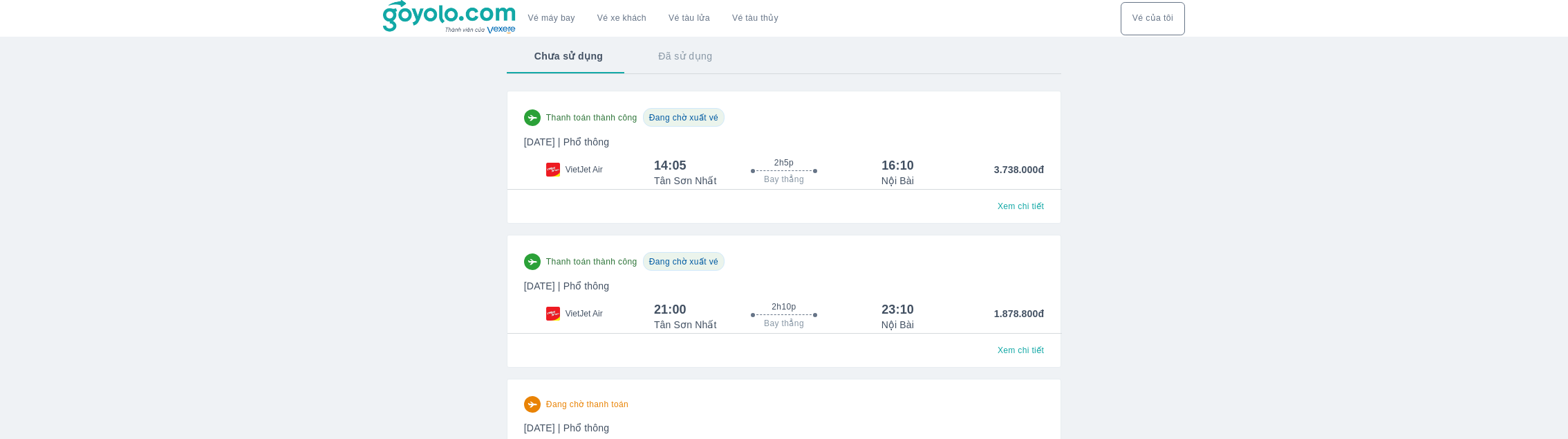
click at [583, 130] on div "Thanh toán thành công Đang chờ xuất vé [DATE] | Phổ thông VietJet Air 14:05 2h5…" at bounding box center [784, 147] width 520 height 80
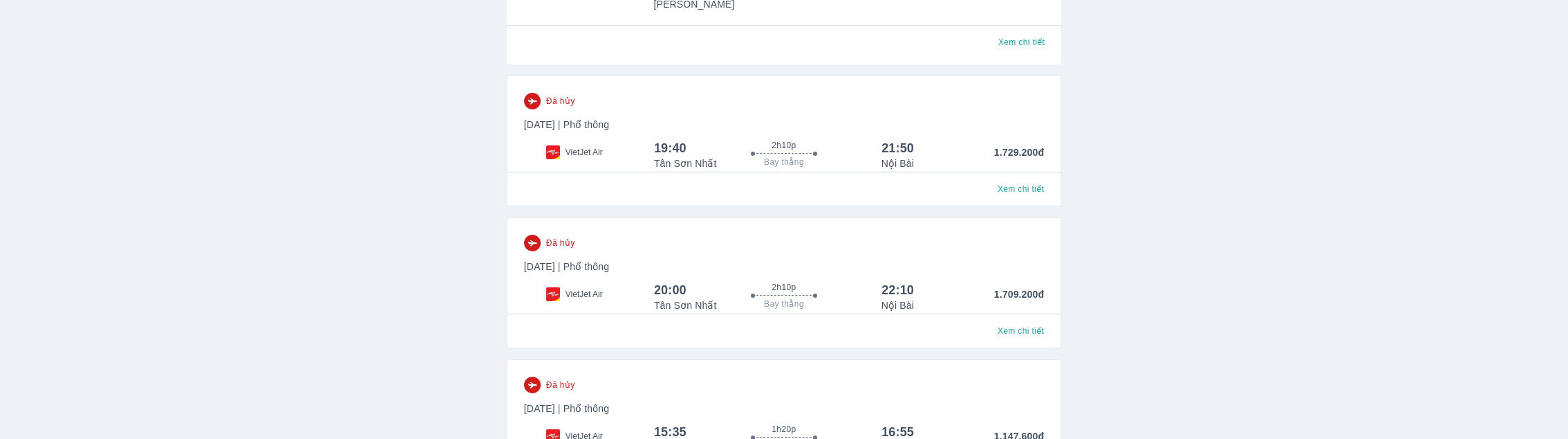
scroll to position [1423, 0]
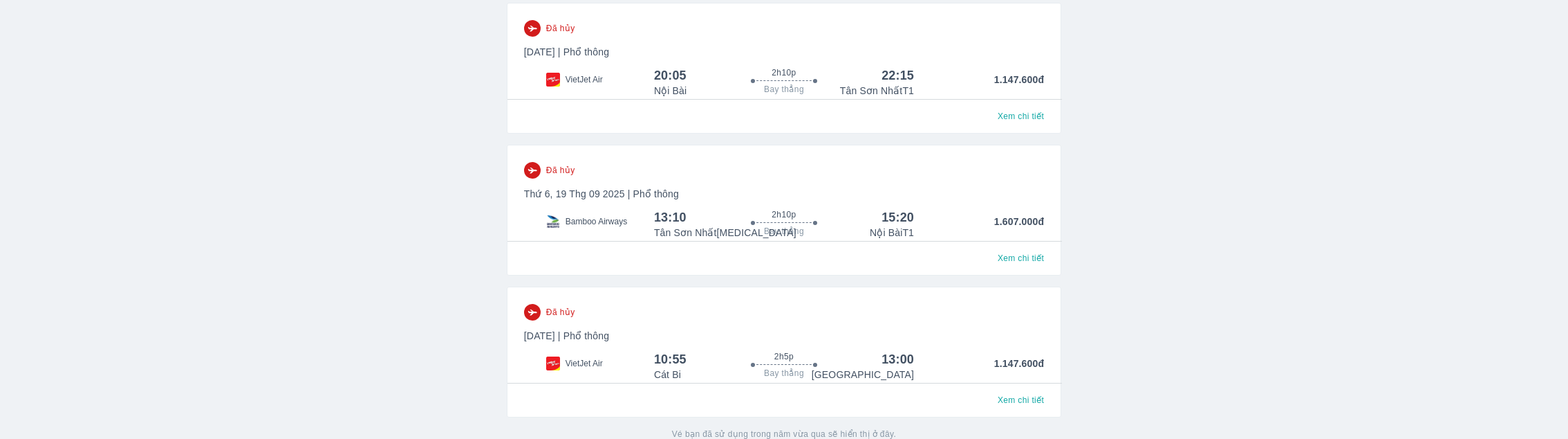
click at [589, 216] on span "Bamboo Airways" at bounding box center [595, 221] width 61 height 11
click at [573, 215] on div "Bamboo Airways" at bounding box center [589, 221] width 130 height 14
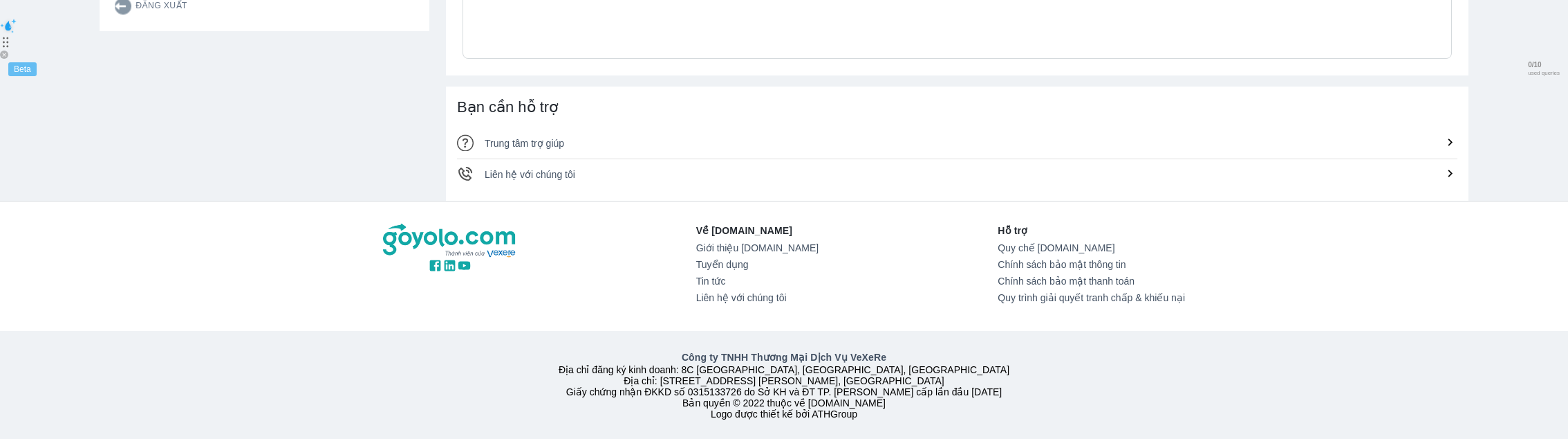
click at [573, 193] on div "Bạn cần hỗ trợ Trung tâm trợ giúp Liên hệ với chúng tôi" at bounding box center [957, 143] width 1023 height 114
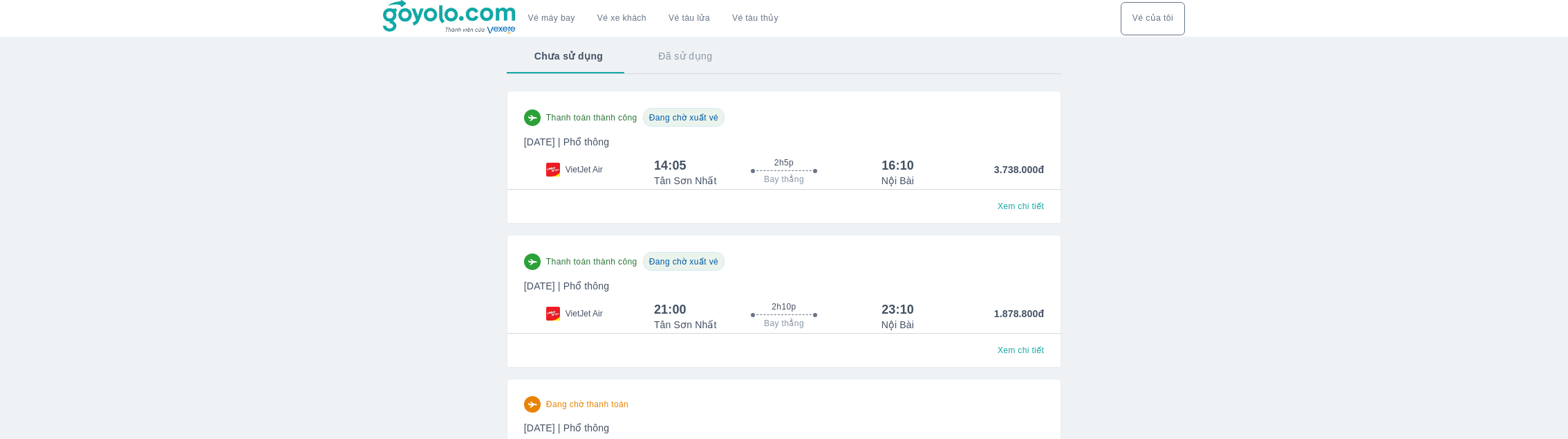
click at [665, 321] on p "Tân Sơn Nhất" at bounding box center [685, 325] width 63 height 14
